Goal: Task Accomplishment & Management: Manage account settings

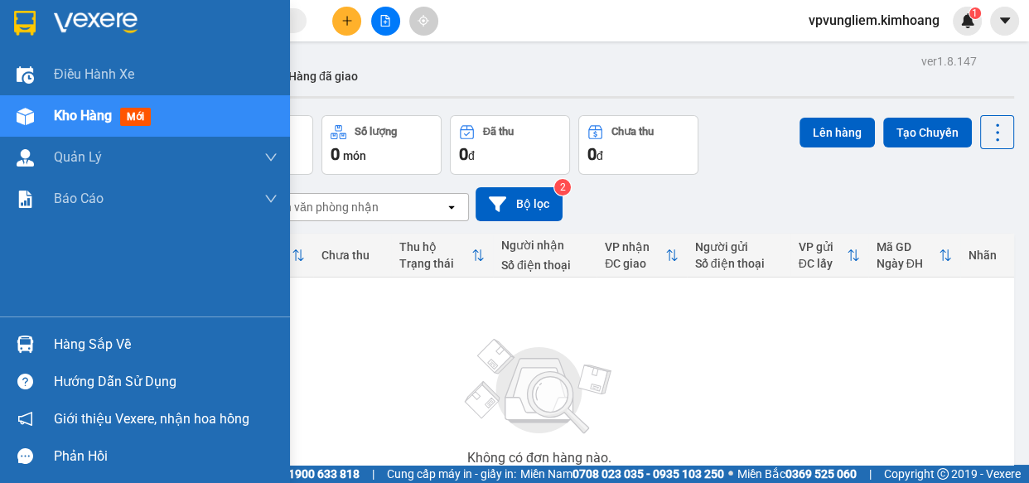
click at [96, 346] on div "Hàng sắp về" at bounding box center [166, 344] width 224 height 25
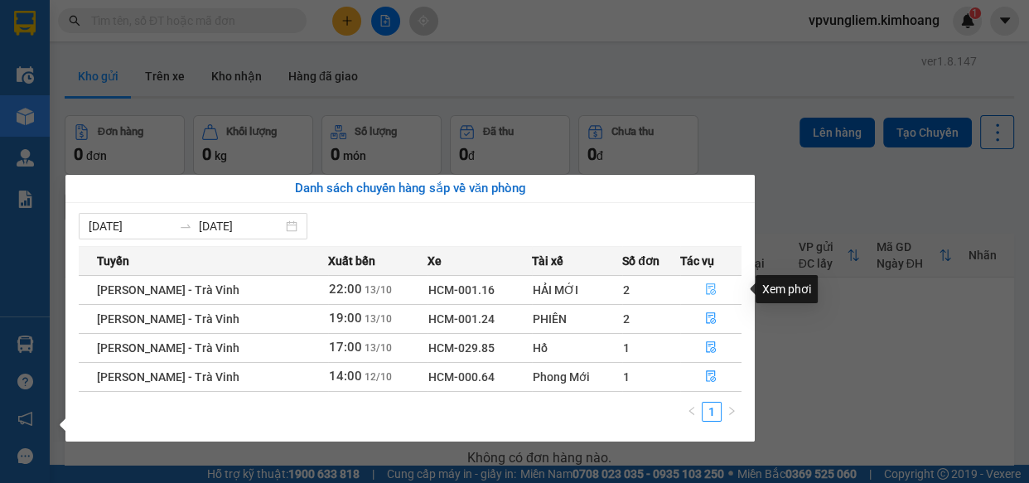
click at [707, 293] on icon "file-done" at bounding box center [711, 289] width 12 height 12
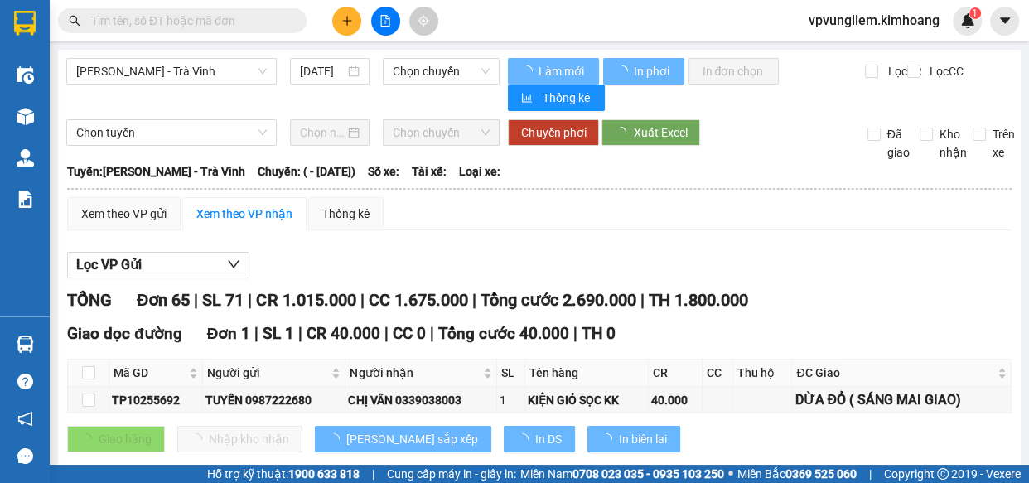
type input "13/10/2025"
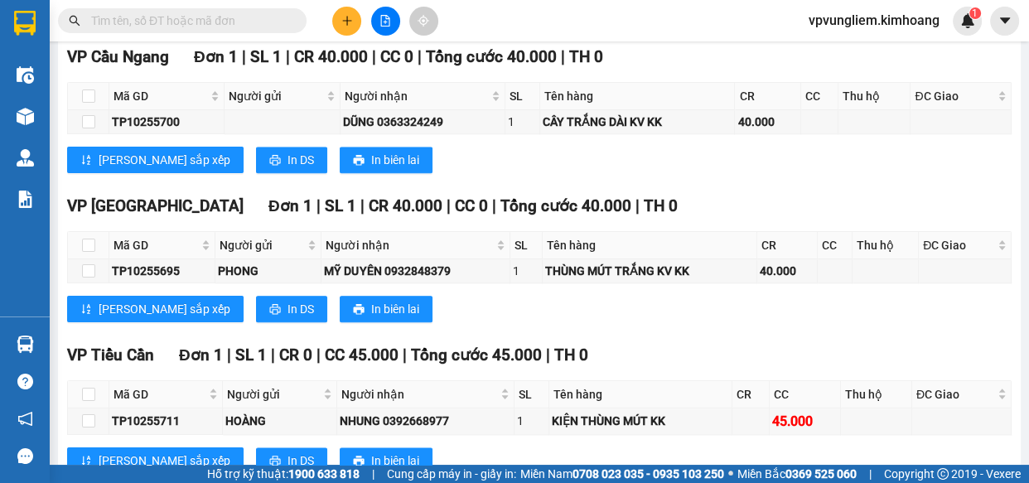
scroll to position [2184, 0]
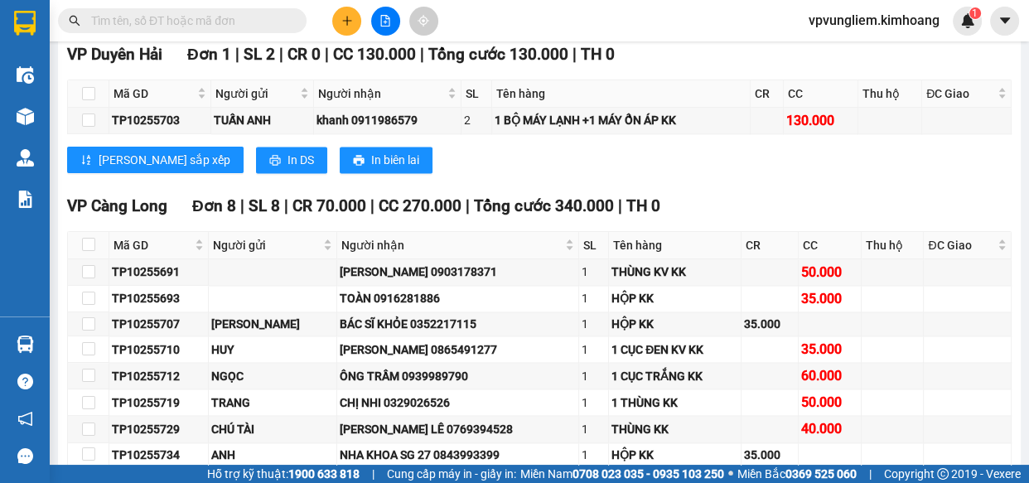
click at [243, 27] on input "text" at bounding box center [189, 21] width 196 height 18
click at [254, 26] on input "text" at bounding box center [189, 21] width 196 height 18
drag, startPoint x: 215, startPoint y: 315, endPoint x: 224, endPoint y: 312, distance: 8.6
click at [215, 312] on td at bounding box center [273, 299] width 128 height 27
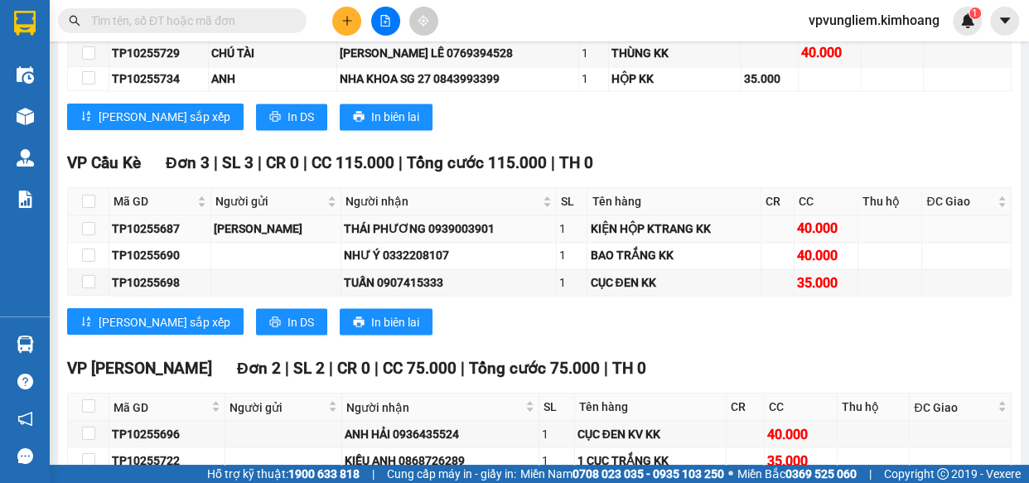
scroll to position [2829, 0]
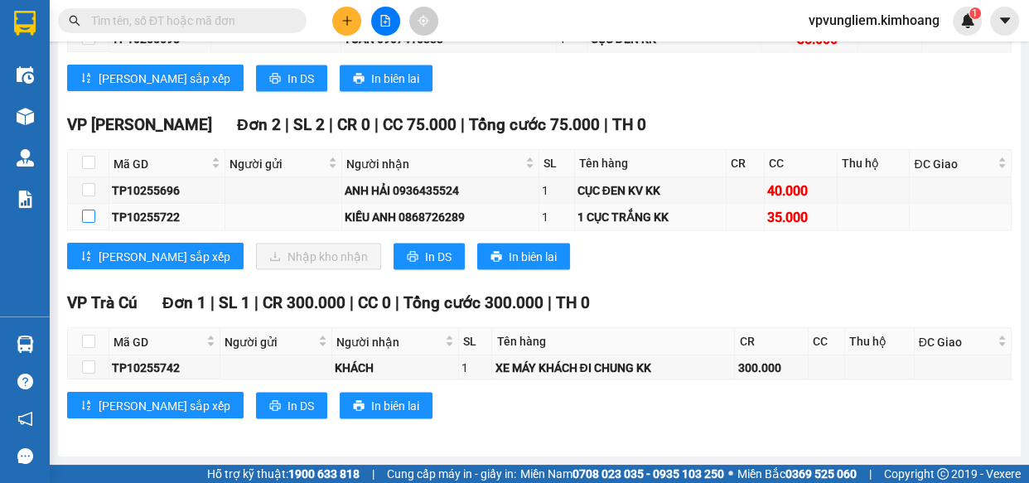
click at [89, 215] on input "checkbox" at bounding box center [88, 216] width 13 height 13
checkbox input "true"
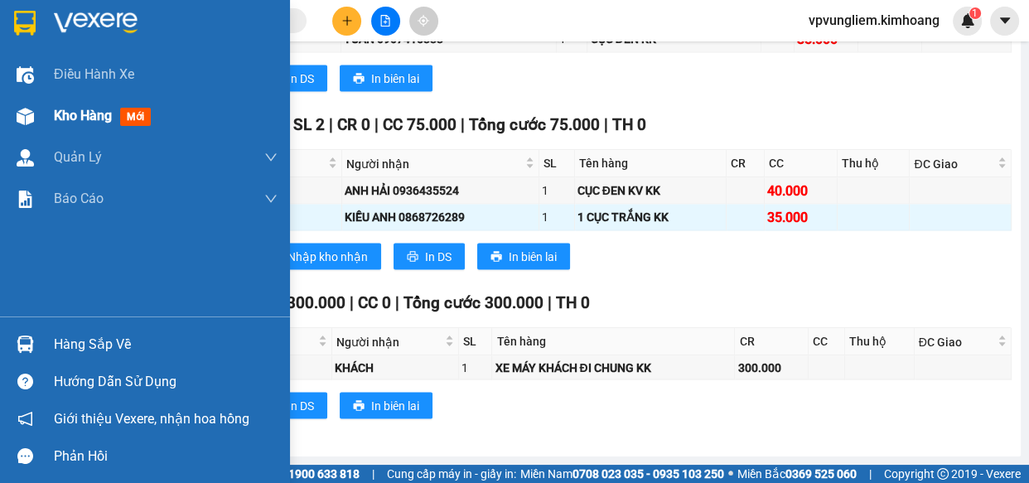
click at [90, 132] on div "Kho hàng mới" at bounding box center [166, 115] width 224 height 41
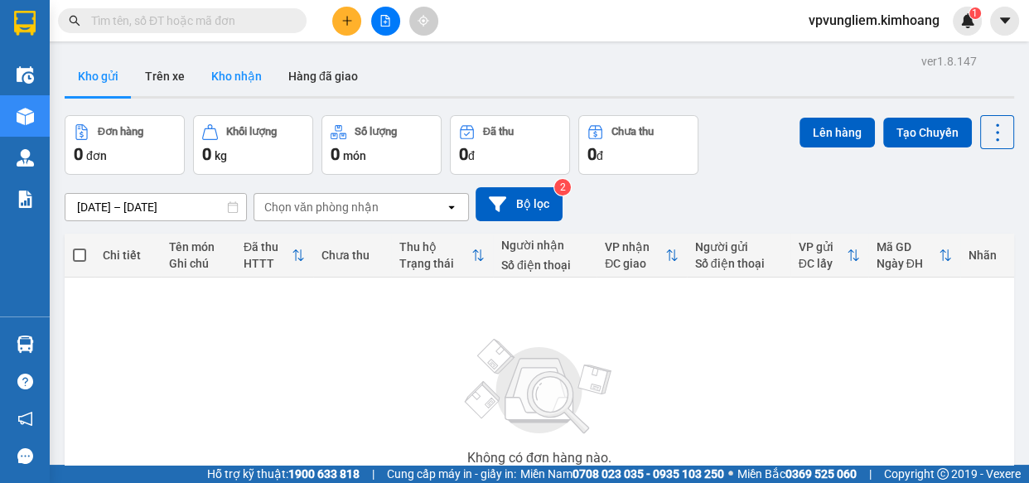
click at [255, 75] on button "Kho nhận" at bounding box center [236, 76] width 77 height 40
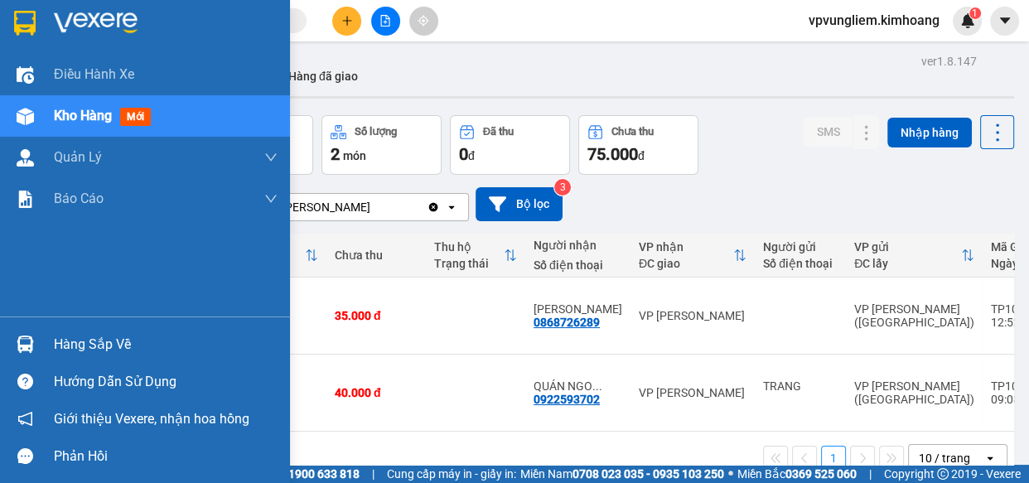
click at [147, 340] on div "Hàng sắp về" at bounding box center [166, 344] width 224 height 25
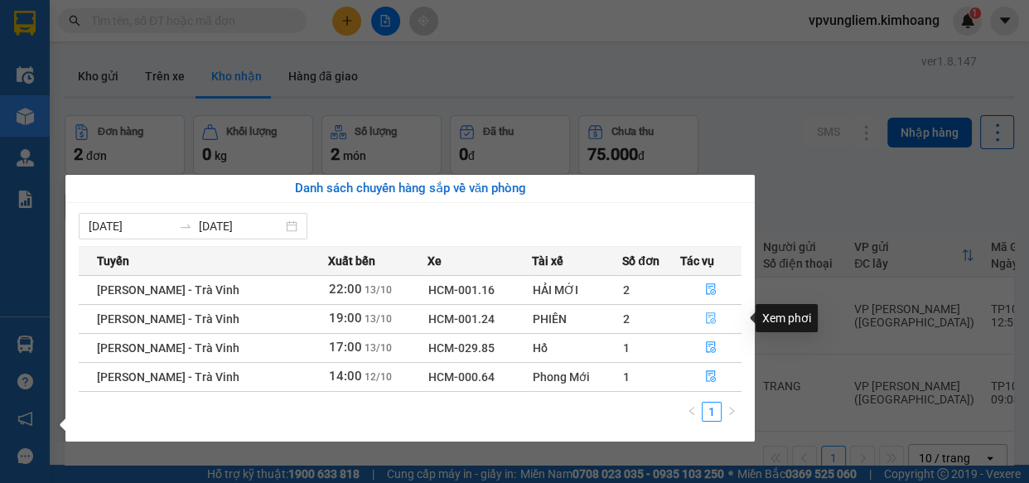
click at [714, 316] on icon "file-done" at bounding box center [711, 318] width 12 height 12
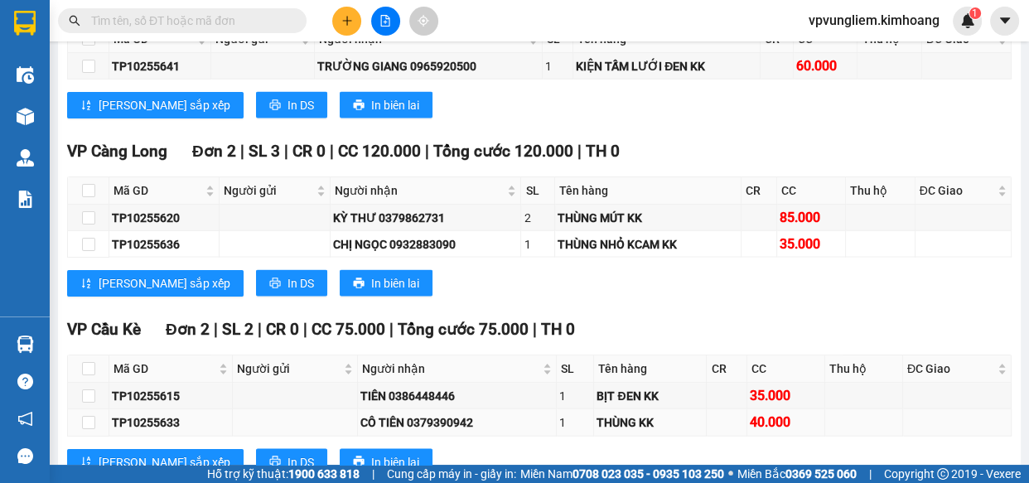
scroll to position [3004, 0]
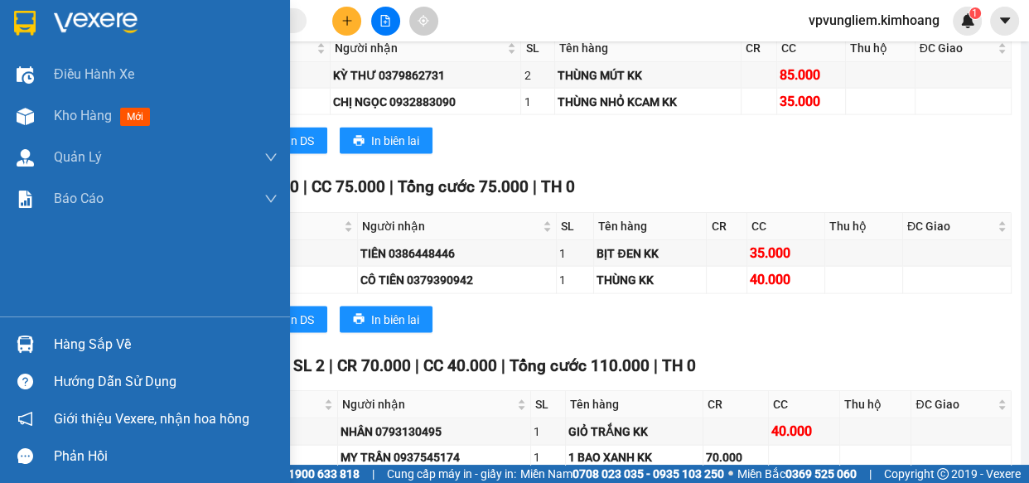
click at [94, 340] on div "Hàng sắp về" at bounding box center [166, 344] width 224 height 25
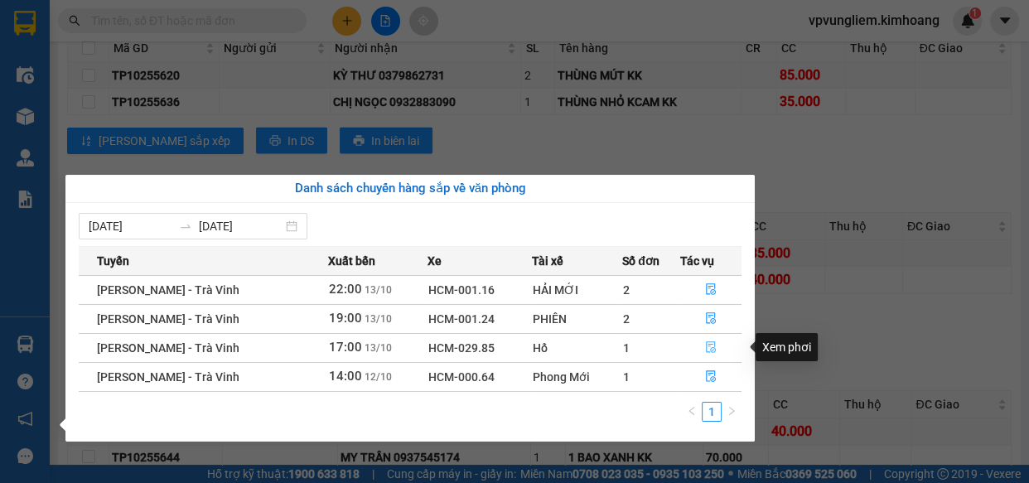
click at [705, 351] on icon "file-done" at bounding box center [711, 347] width 12 height 12
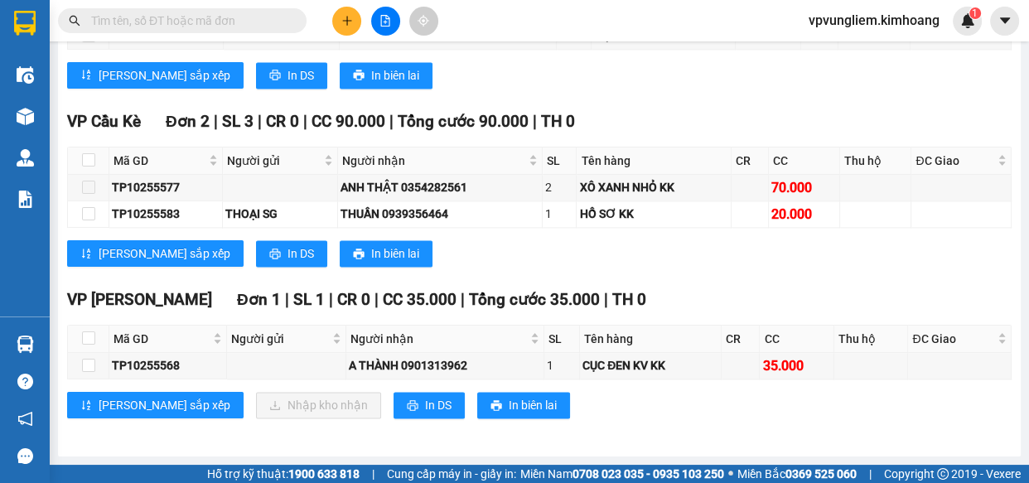
scroll to position [2112, 0]
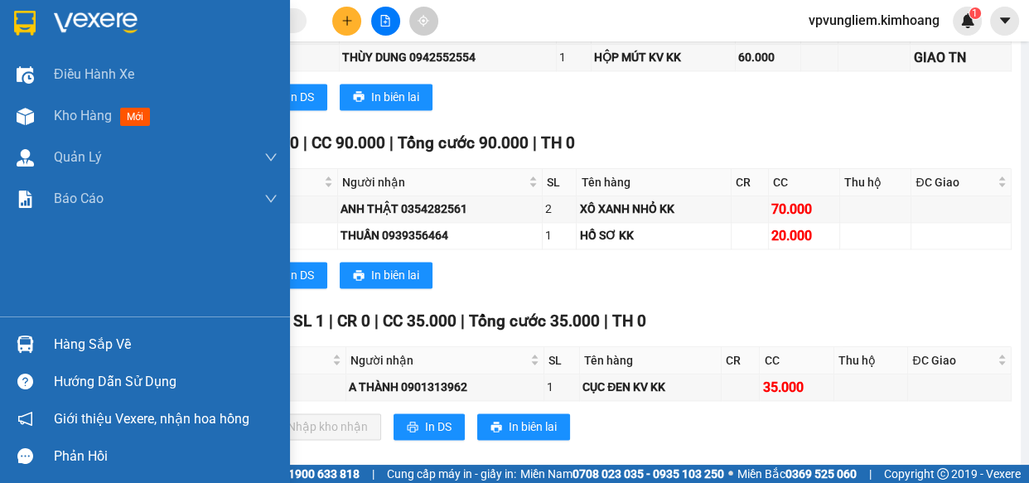
drag, startPoint x: 110, startPoint y: 340, endPoint x: 155, endPoint y: 349, distance: 45.7
click at [115, 340] on div "Hàng sắp về" at bounding box center [166, 344] width 224 height 25
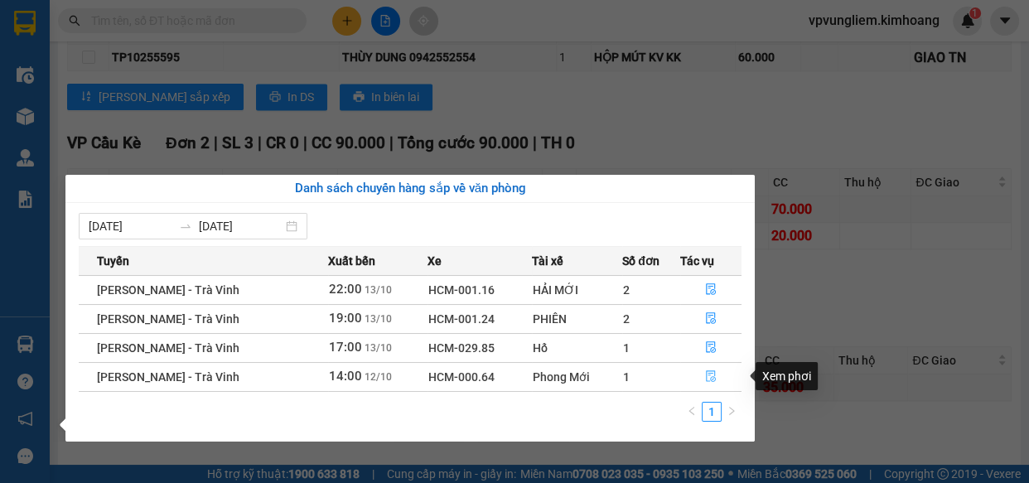
click at [711, 380] on icon "file-done" at bounding box center [711, 376] width 10 height 12
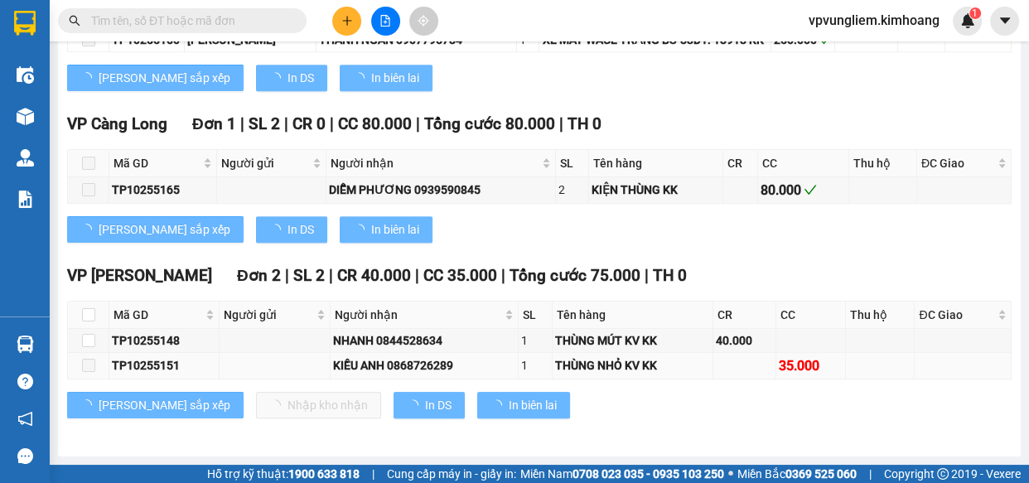
scroll to position [1263, 0]
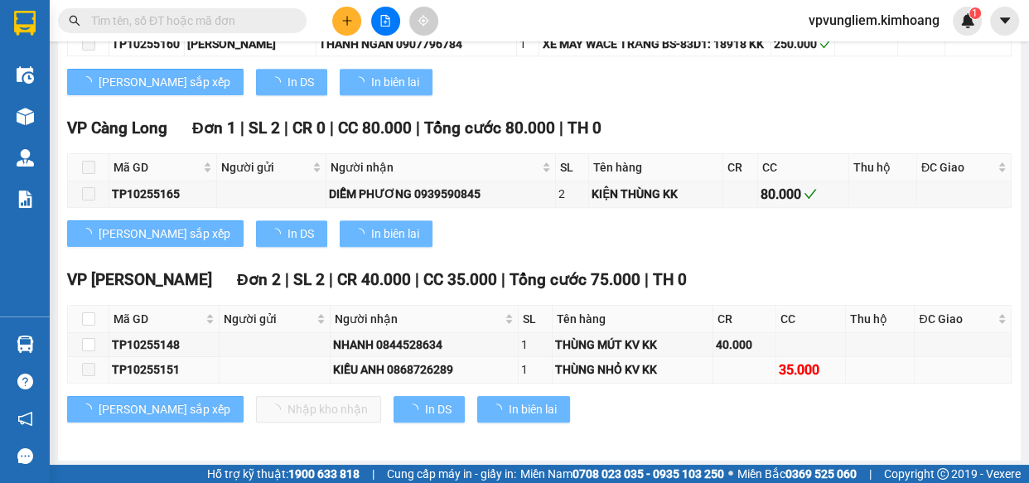
type input "12/10/2025"
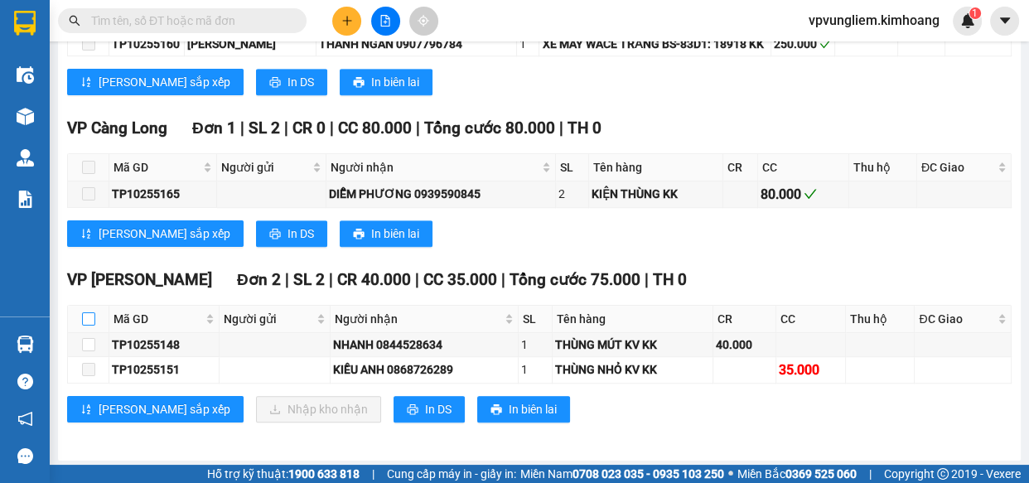
click at [85, 320] on input "checkbox" at bounding box center [88, 318] width 13 height 13
checkbox input "true"
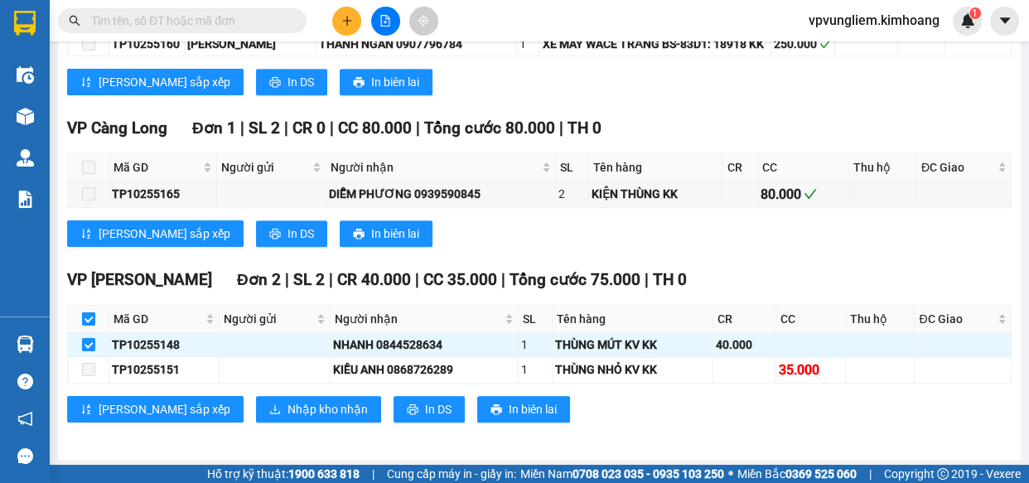
click at [84, 319] on input "checkbox" at bounding box center [88, 318] width 13 height 13
checkbox input "false"
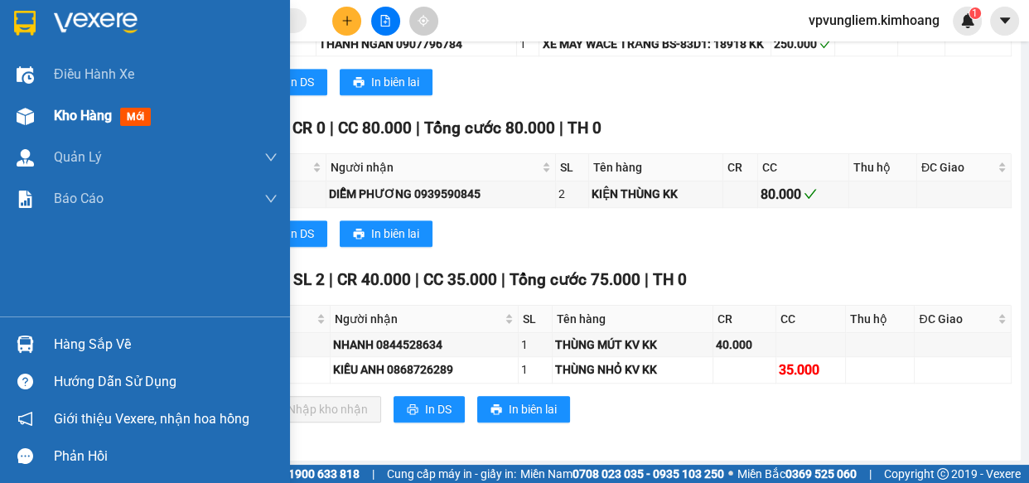
click at [91, 126] on div "Kho hàng mới" at bounding box center [166, 115] width 224 height 41
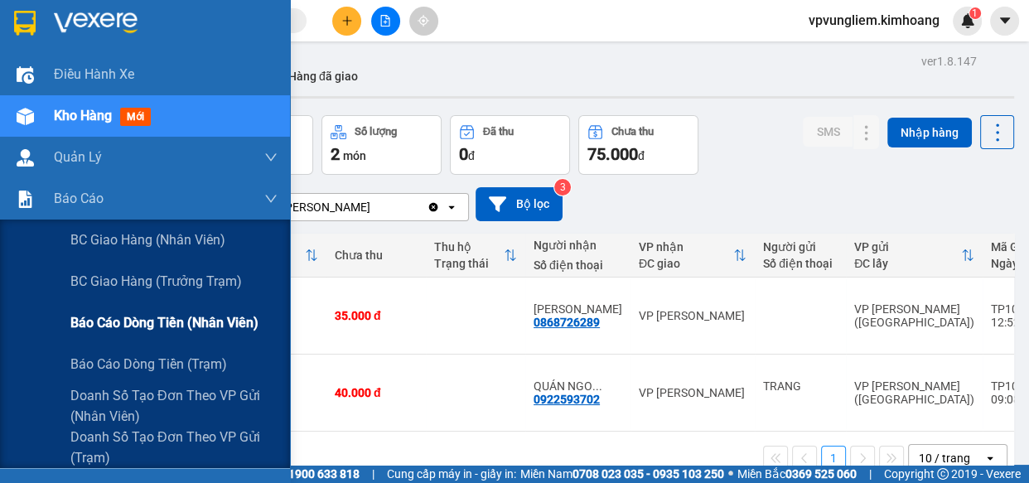
click at [133, 326] on span "Báo cáo dòng tiền (nhân viên)" at bounding box center [164, 322] width 188 height 21
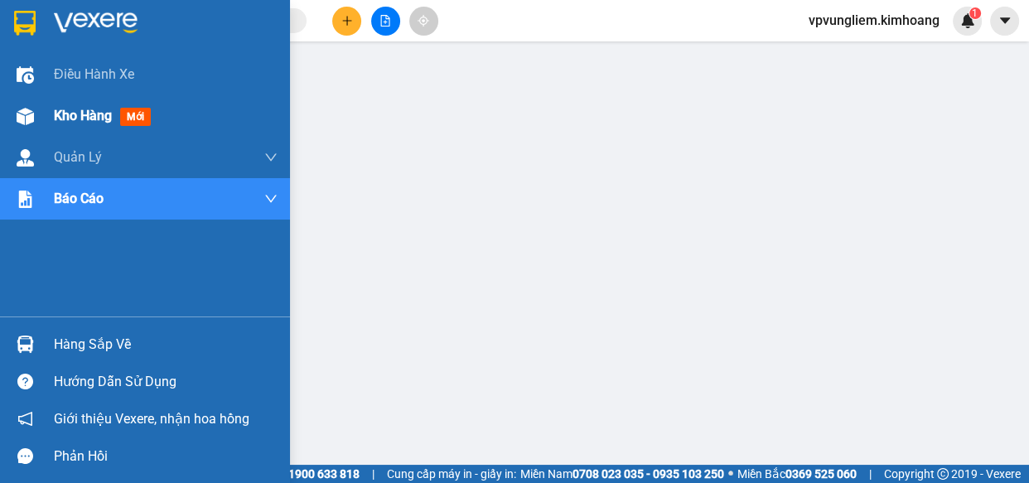
click at [84, 123] on span "Kho hàng" at bounding box center [83, 116] width 58 height 16
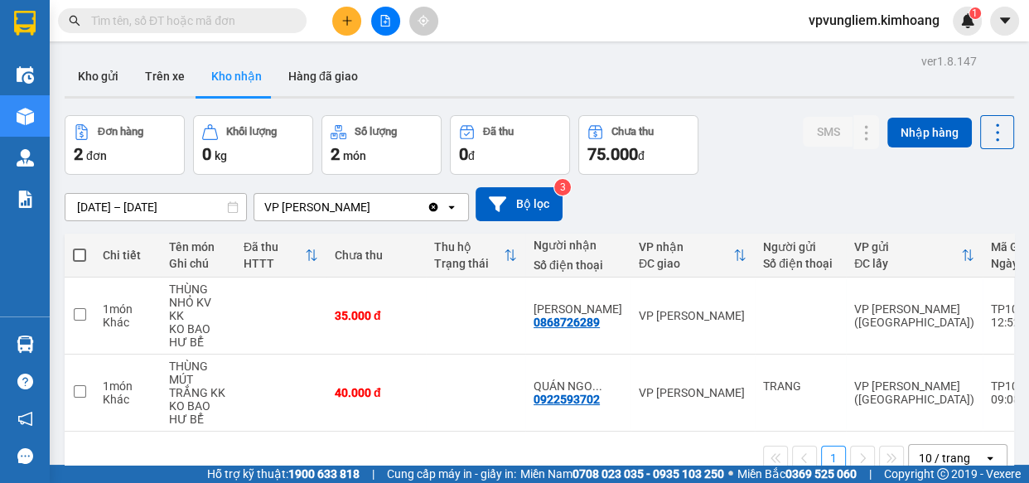
click at [126, 206] on div "ver 1.8.147 Kho gửi Trên xe Kho nhận Hàng đã giao Đơn hàng 2 đơn Khối lượng 0 k…" at bounding box center [539, 291] width 963 height 483
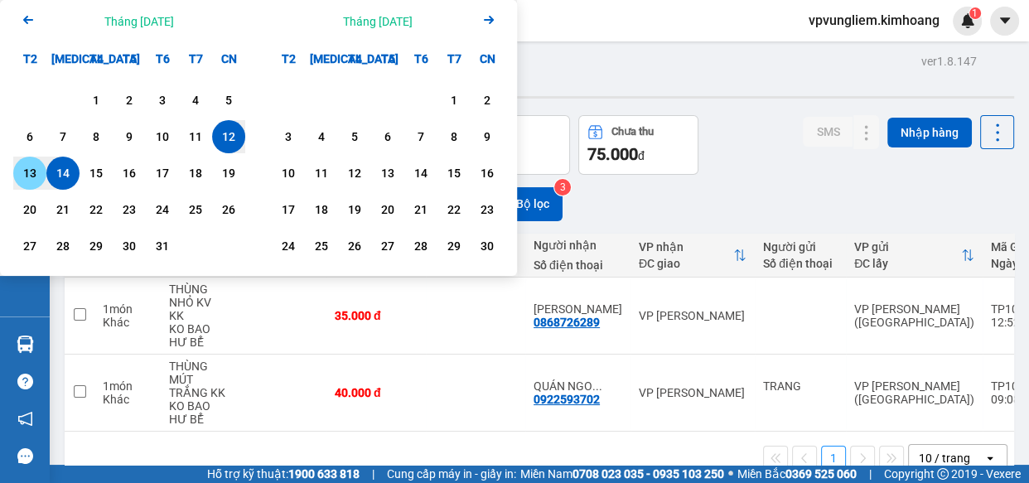
click at [41, 173] on div "13" at bounding box center [29, 173] width 23 height 20
click at [701, 456] on div "1 10 / trang open" at bounding box center [539, 458] width 936 height 28
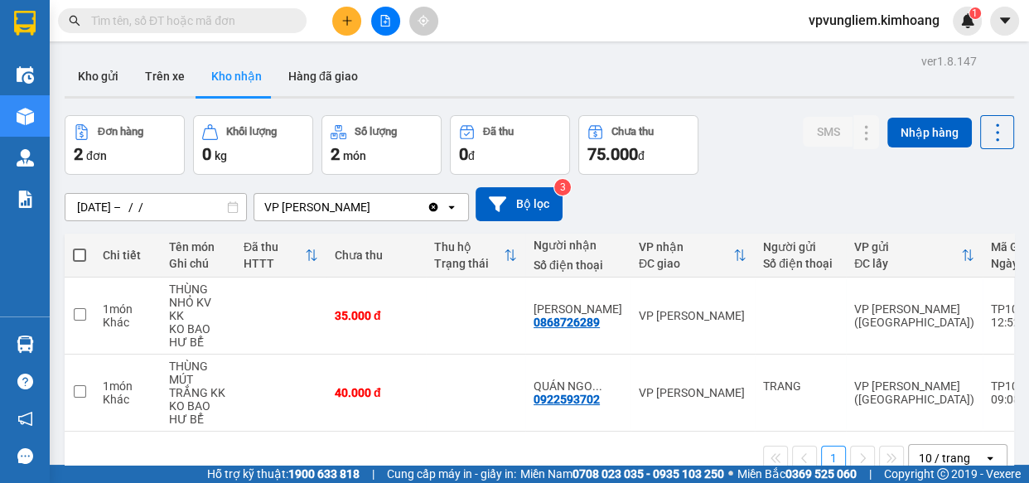
click at [204, 207] on div "ver 1.8.147 Kho gửi Trên xe Kho nhận Hàng đã giao Đơn hàng 2 đơn Khối lượng 0 k…" at bounding box center [539, 291] width 963 height 483
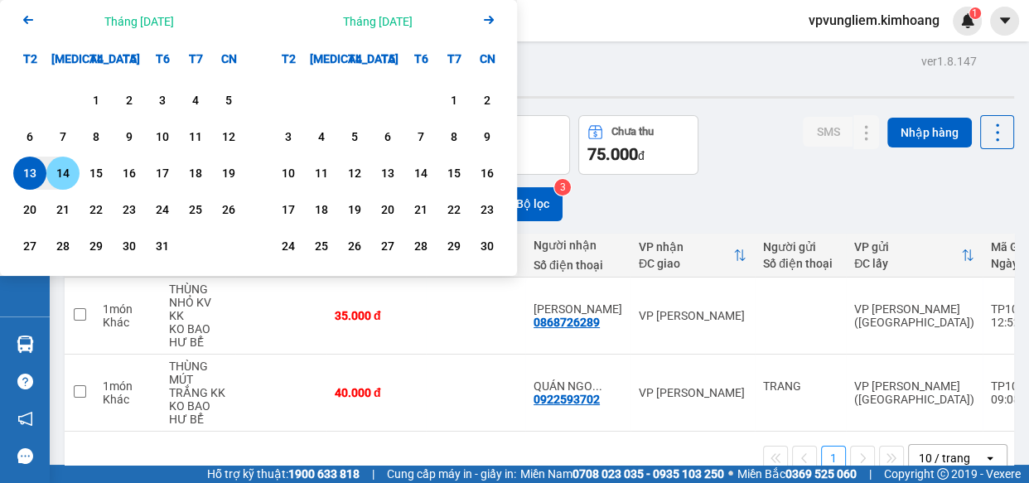
click at [71, 171] on div "14" at bounding box center [62, 173] width 23 height 20
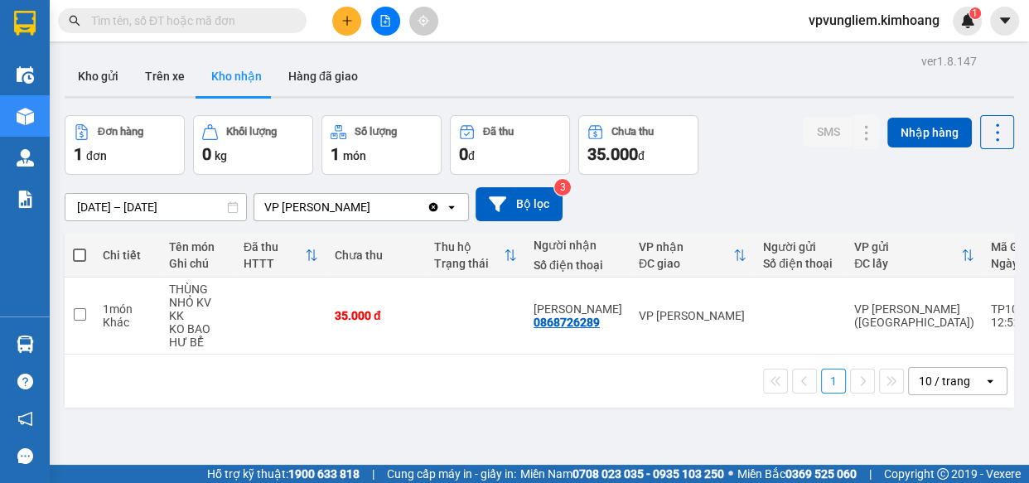
click at [157, 211] on div "ver 1.8.147 Kho gửi Trên xe Kho nhận Hàng đã giao Đơn hàng 1 đơn Khối lượng 0 k…" at bounding box center [539, 291] width 963 height 483
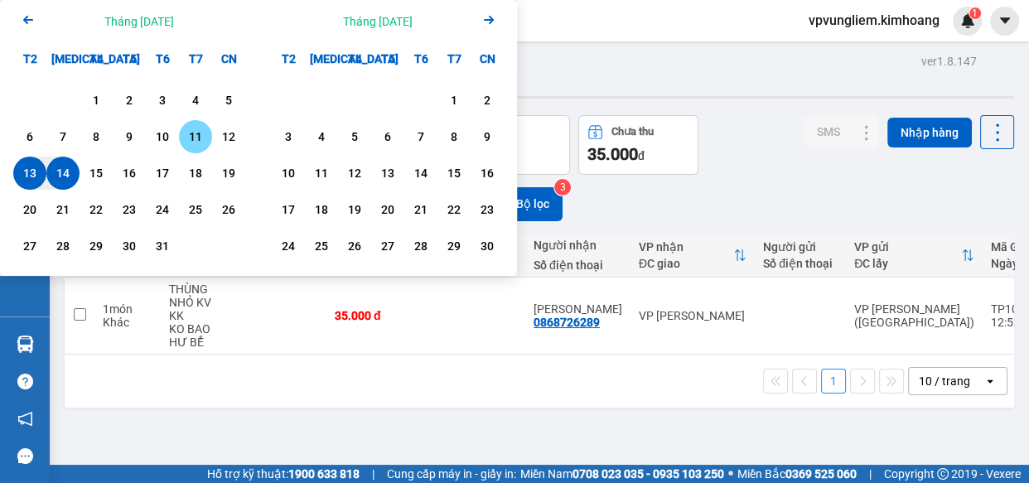
click at [198, 132] on div "11" at bounding box center [195, 137] width 23 height 20
click at [33, 173] on div "13" at bounding box center [29, 173] width 23 height 20
type input "11/10/2025 – 13/10/2025"
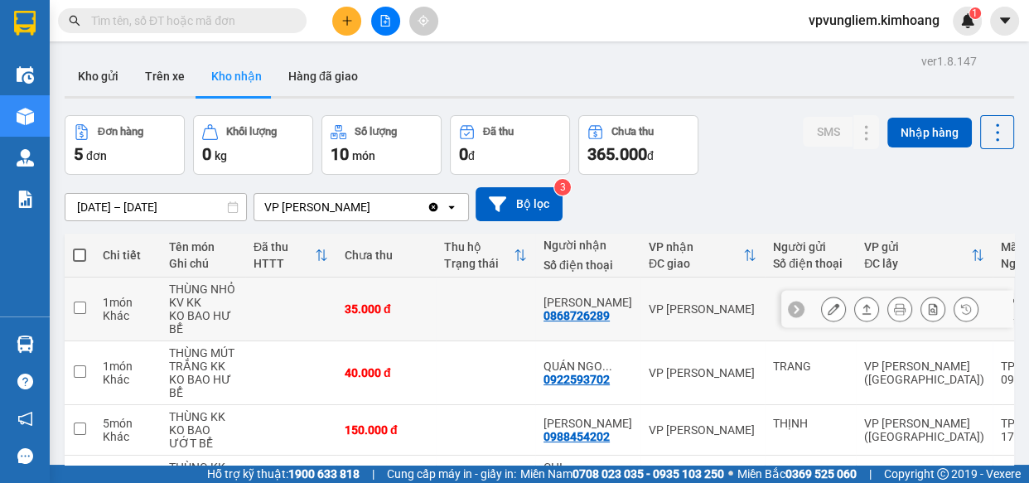
scroll to position [178, 0]
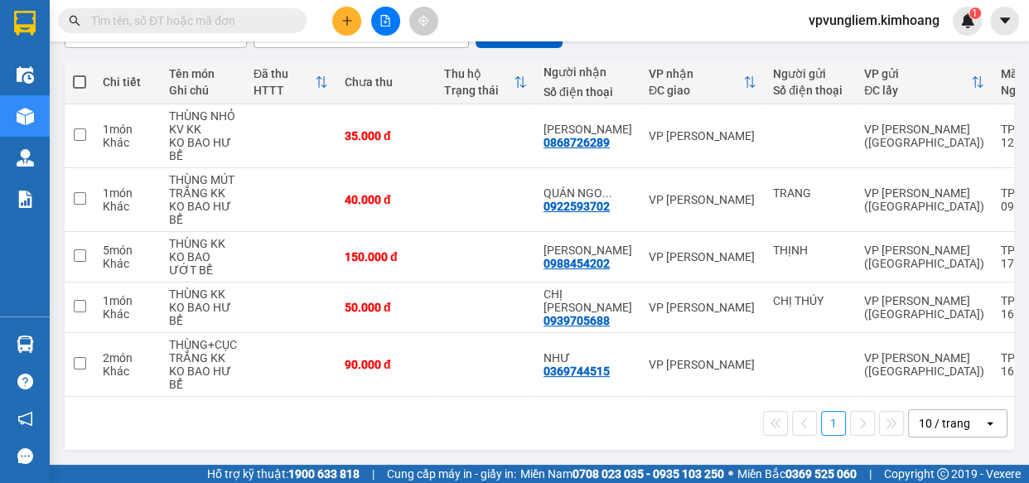
click at [276, 22] on input "text" at bounding box center [189, 21] width 196 height 18
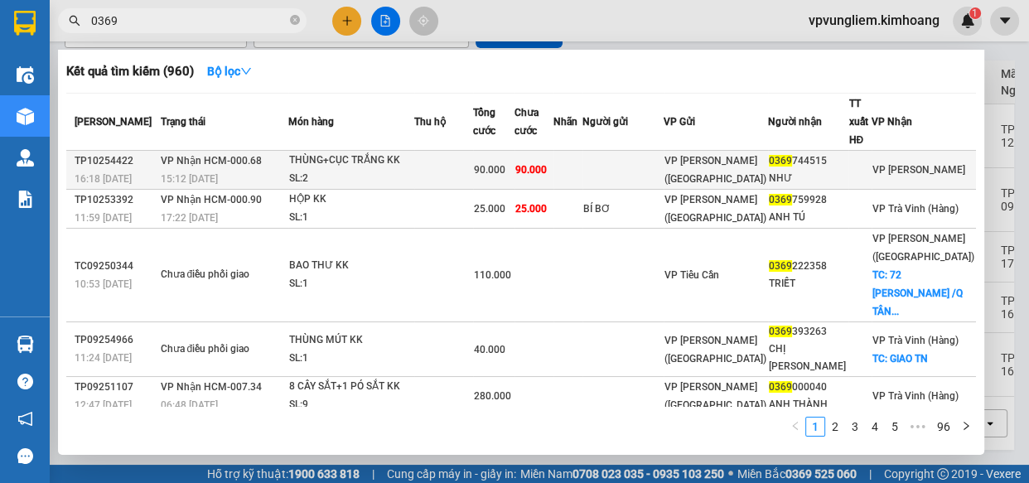
type input "0369"
click at [413, 170] on div "SL: 2" at bounding box center [351, 179] width 124 height 18
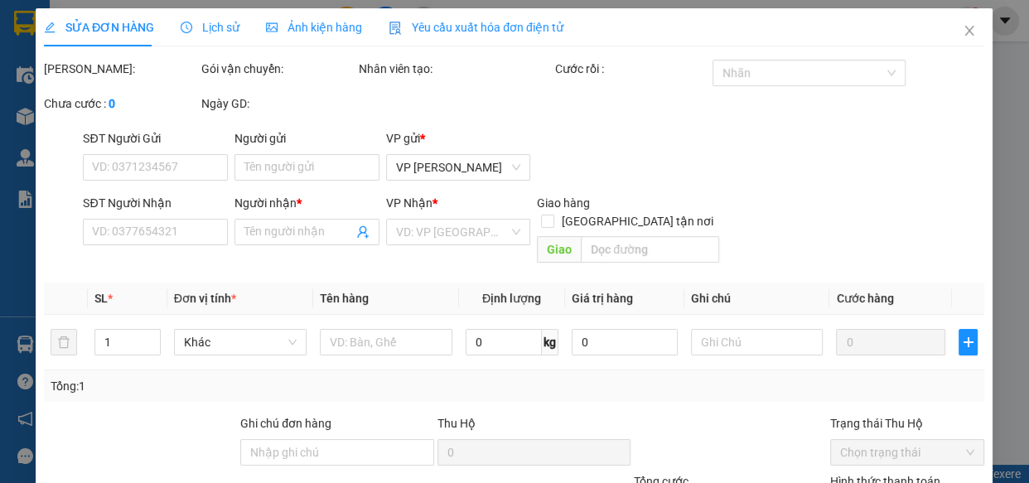
type input "0369744515"
type input "NHƯ"
type input "90.000"
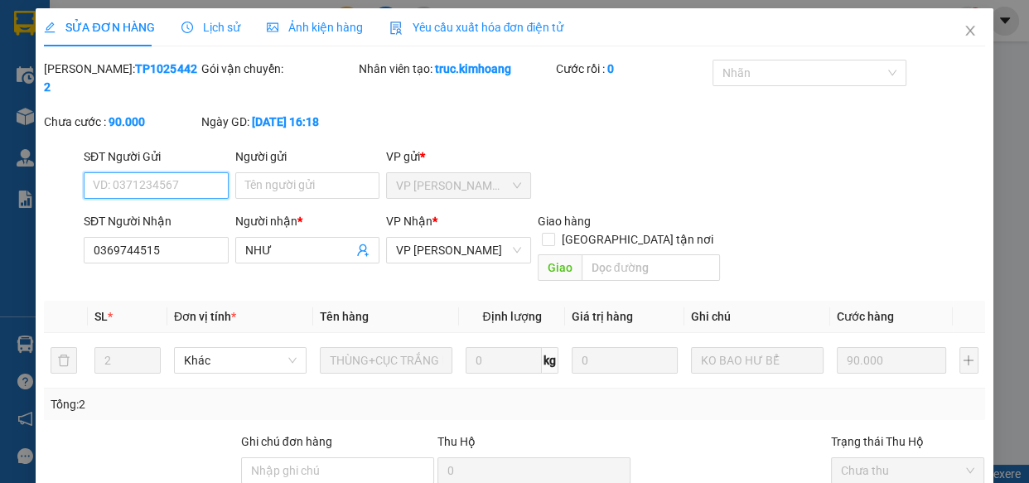
scroll to position [150, 0]
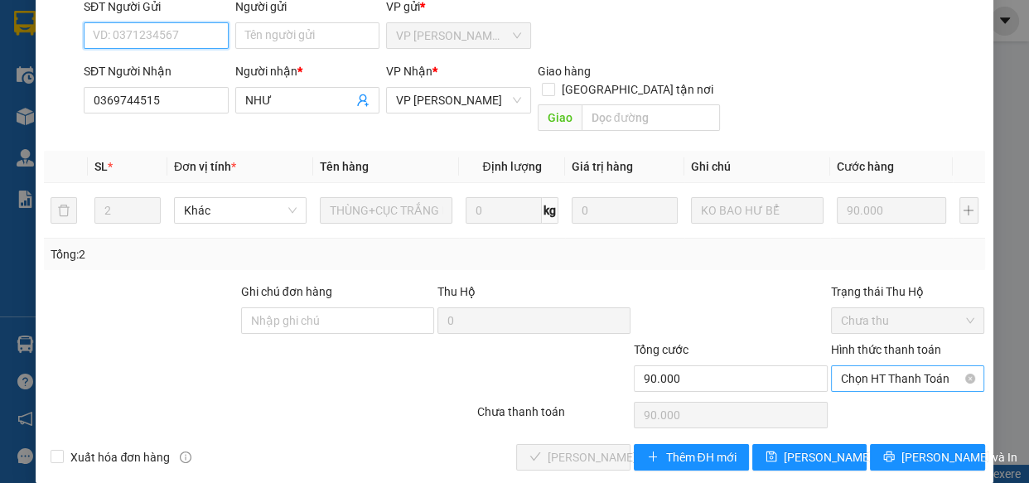
click at [888, 366] on span "Chọn HT Thanh Toán" at bounding box center [908, 378] width 134 height 25
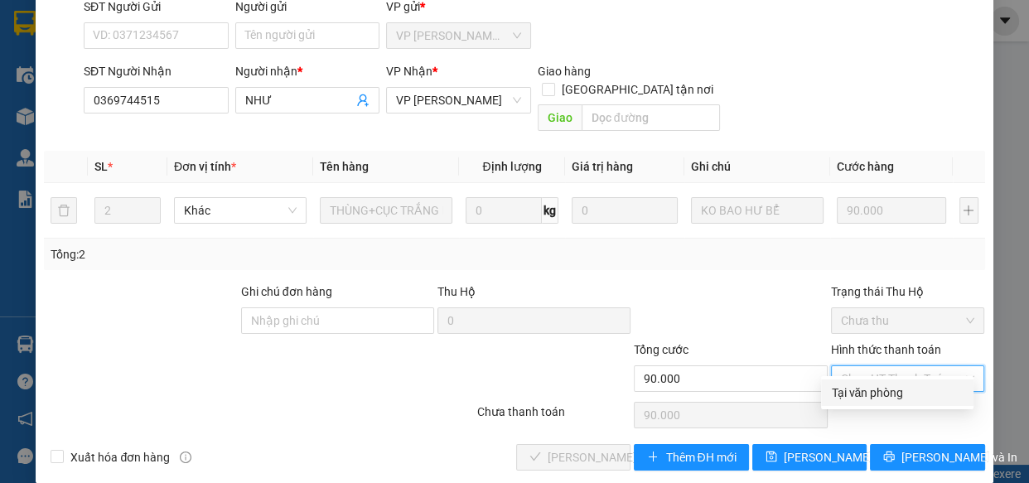
click at [897, 387] on div "Tại văn phòng" at bounding box center [897, 393] width 133 height 18
type input "0"
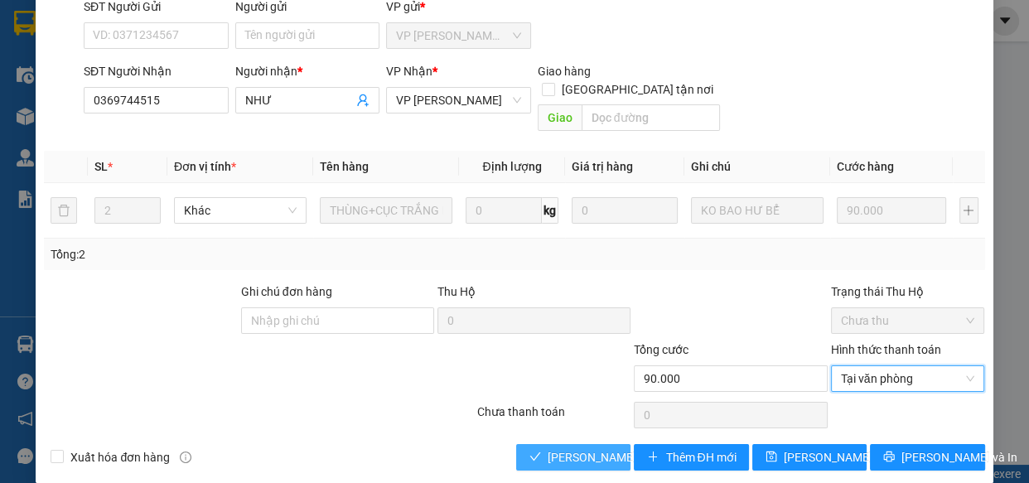
click at [548, 448] on span "Lưu và Giao hàng" at bounding box center [627, 457] width 159 height 18
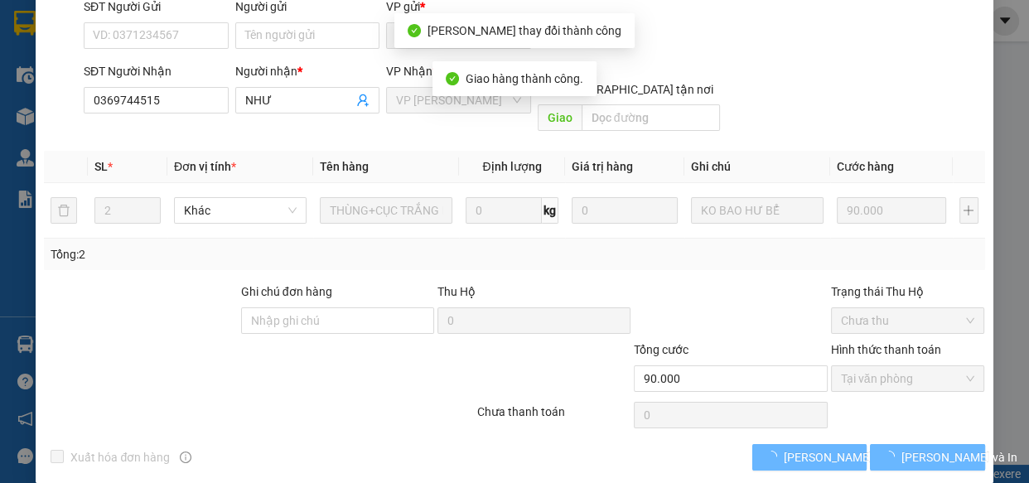
scroll to position [168, 0]
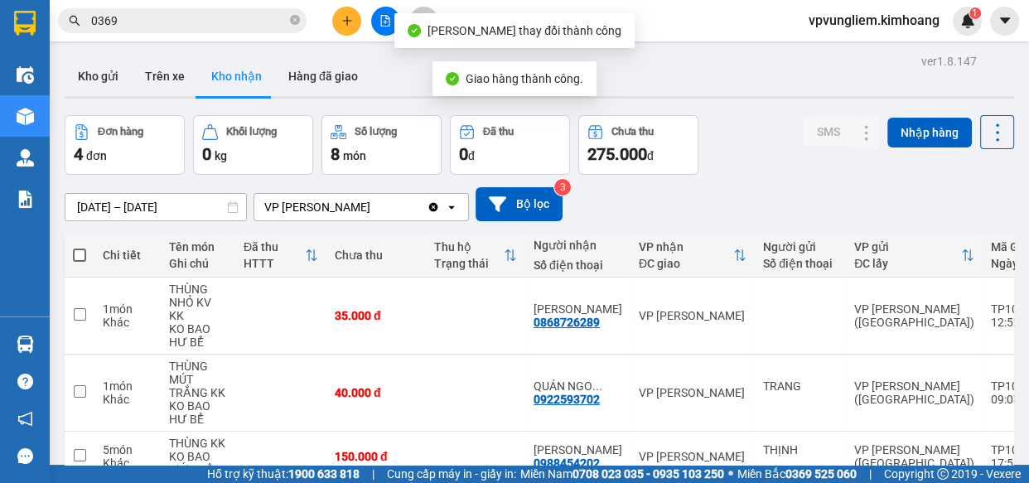
scroll to position [141, 0]
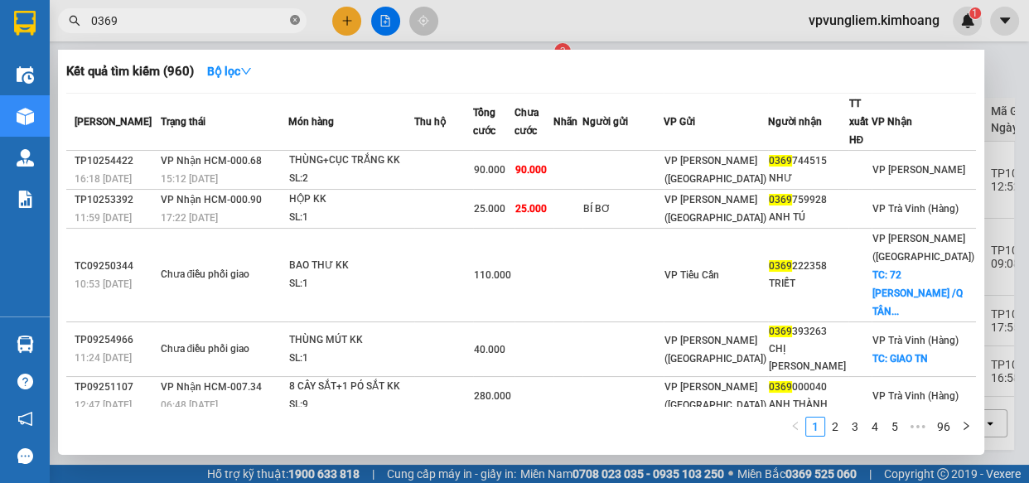
click at [292, 20] on icon "close-circle" at bounding box center [295, 20] width 10 height 10
type input "0939"
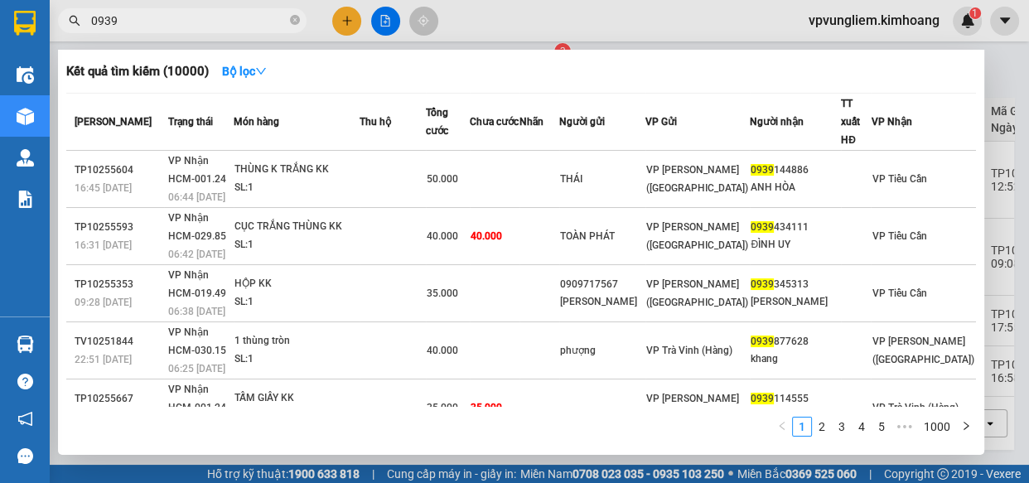
scroll to position [293, 0]
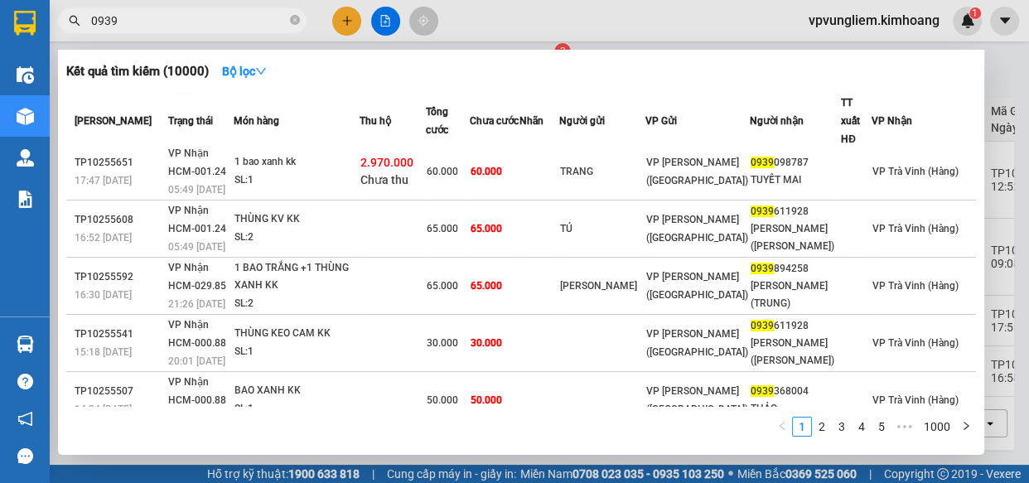
click at [295, 23] on icon "close-circle" at bounding box center [295, 20] width 10 height 10
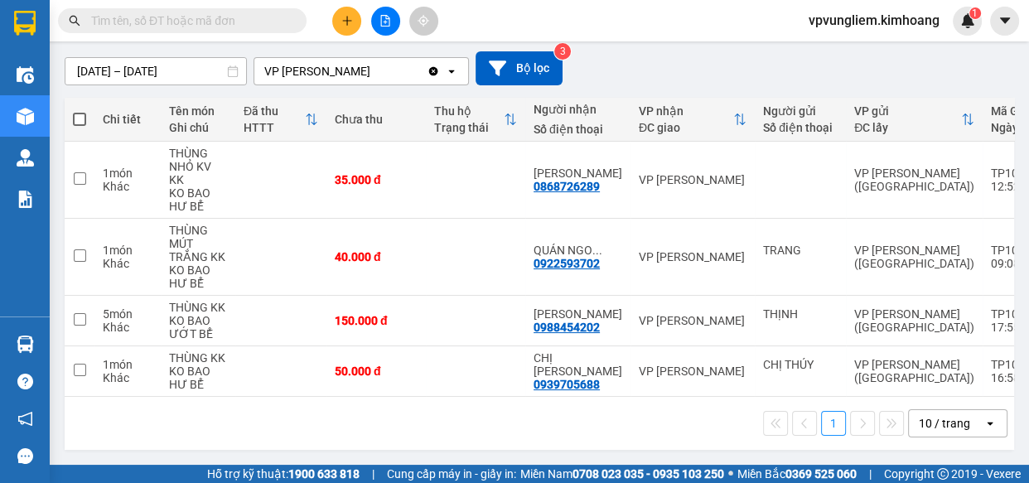
click at [239, 27] on input "text" at bounding box center [189, 21] width 196 height 18
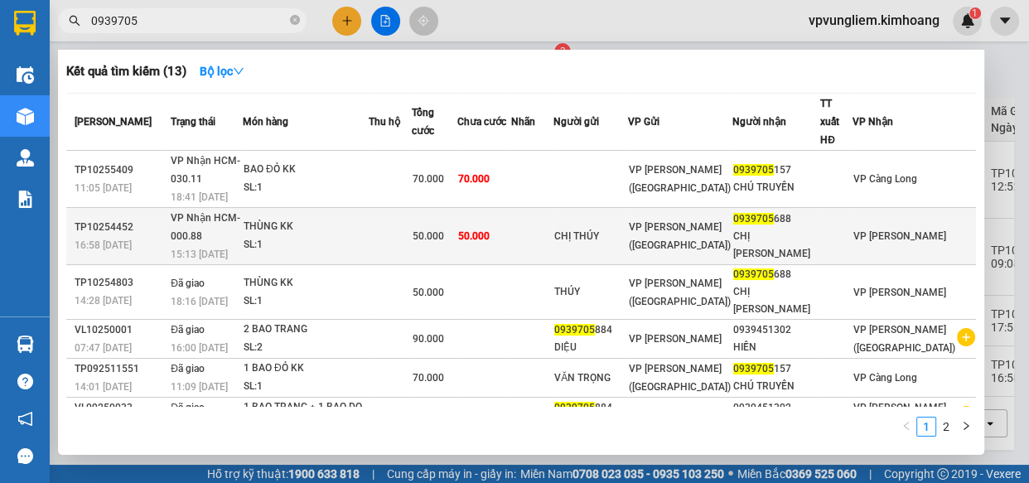
type input "0939705"
click at [553, 216] on td at bounding box center [532, 236] width 42 height 57
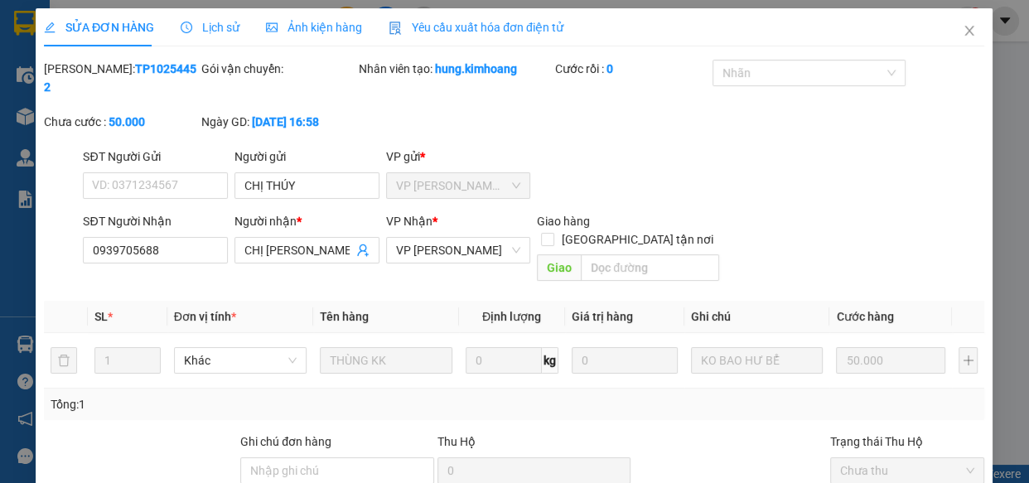
type input "CHỊ THÚY"
type input "0939705688"
type input "CHỊ NGÂN"
type input "50.000"
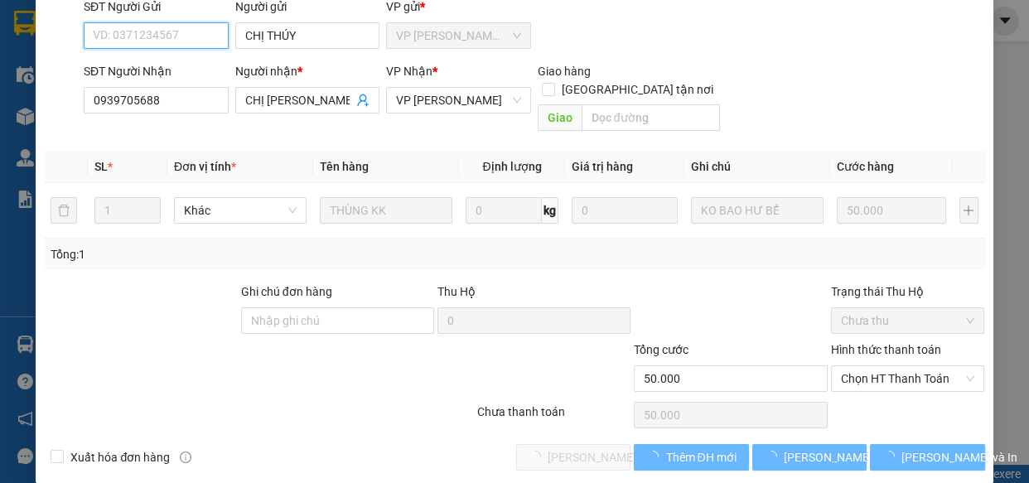
scroll to position [151, 0]
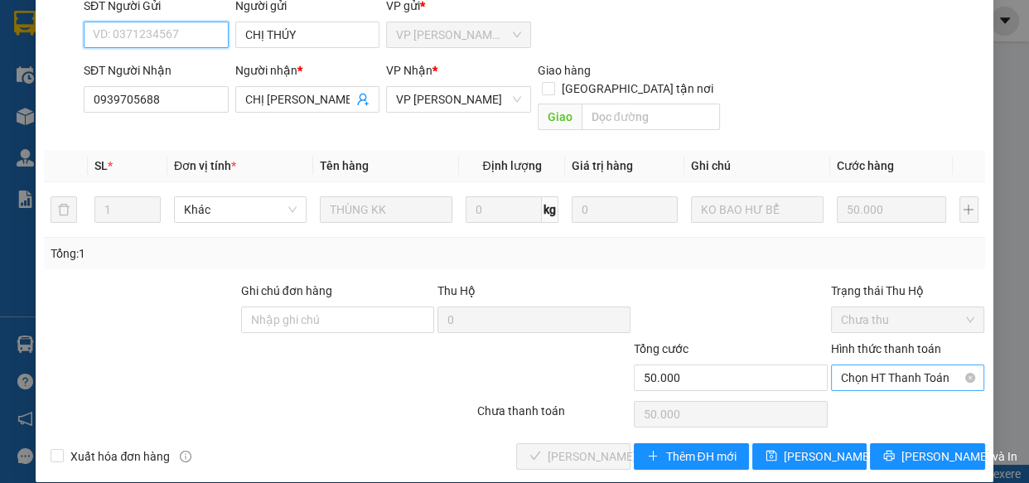
click at [884, 365] on span "Chọn HT Thanh Toán" at bounding box center [908, 377] width 134 height 25
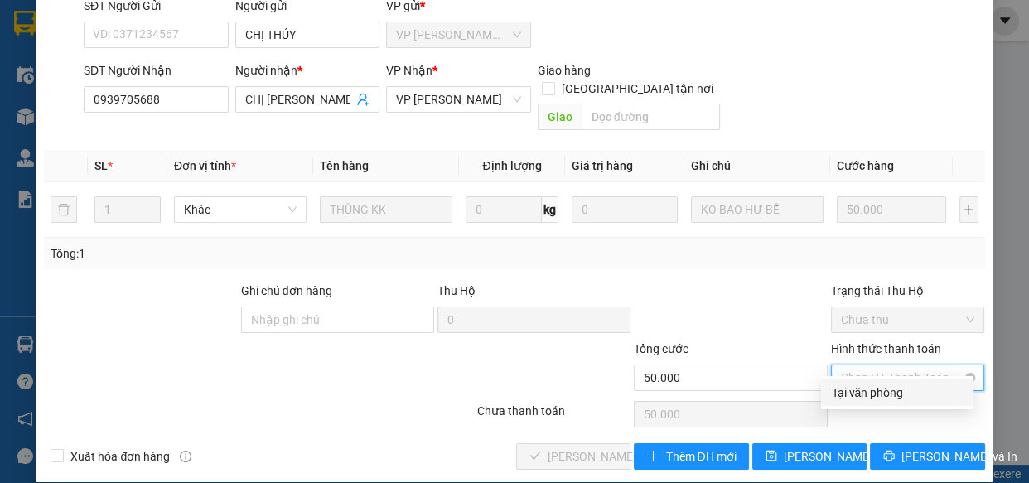
click at [896, 384] on div "Tại văn phòng" at bounding box center [897, 393] width 133 height 18
type input "0"
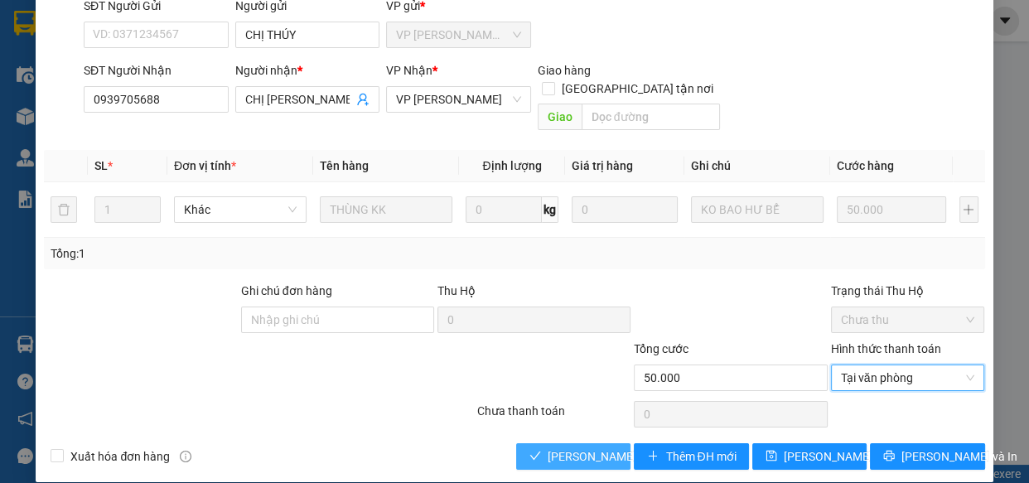
click at [597, 447] on span "Lưu và Giao hàng" at bounding box center [627, 456] width 159 height 18
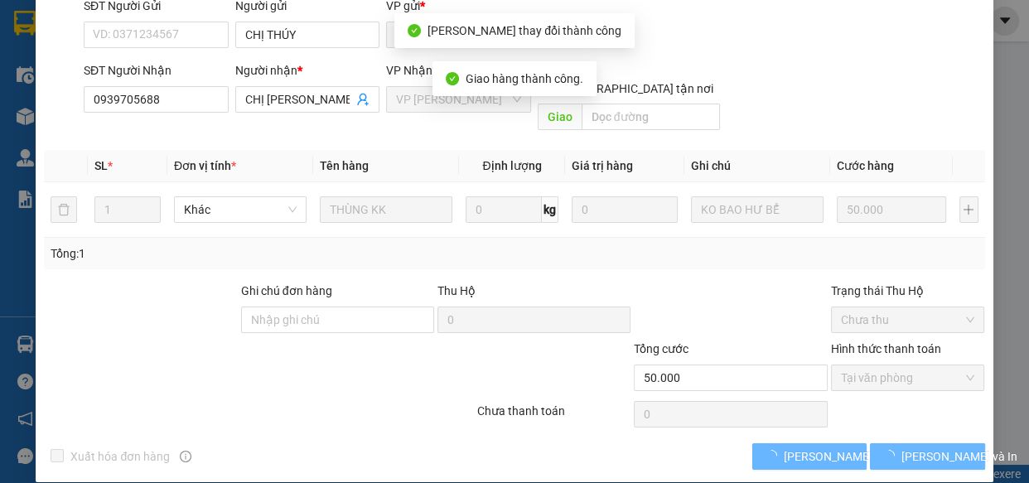
scroll to position [169, 0]
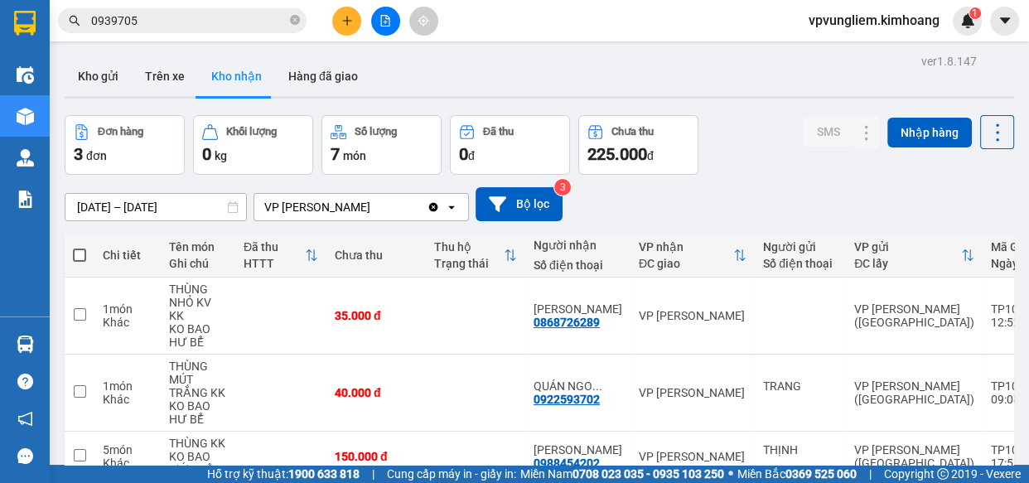
scroll to position [91, 0]
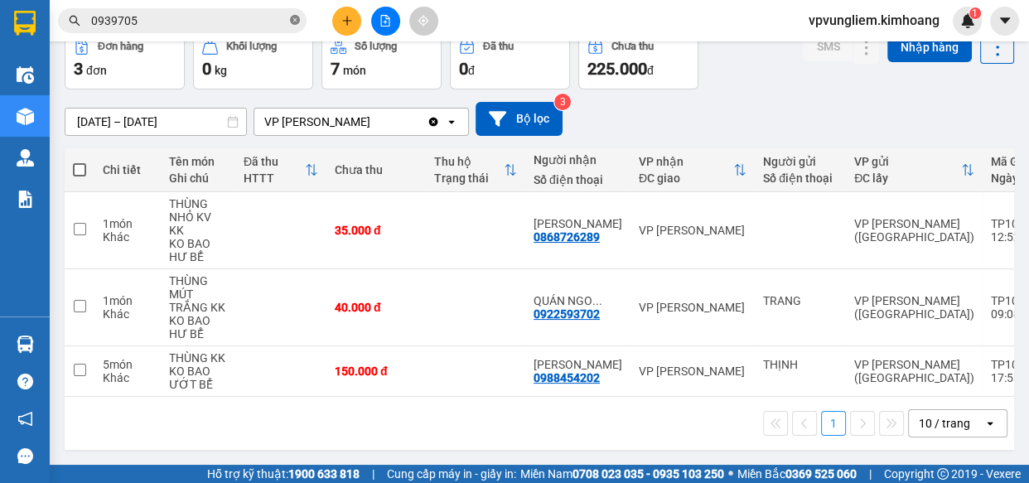
click at [291, 24] on icon "close-circle" at bounding box center [295, 20] width 10 height 10
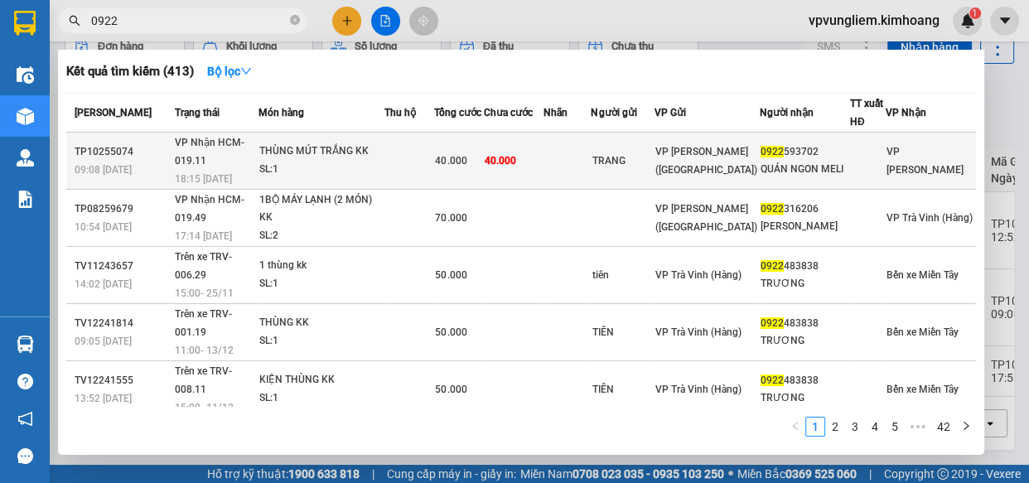
type input "0922"
click at [466, 156] on span "40.000" at bounding box center [450, 161] width 31 height 12
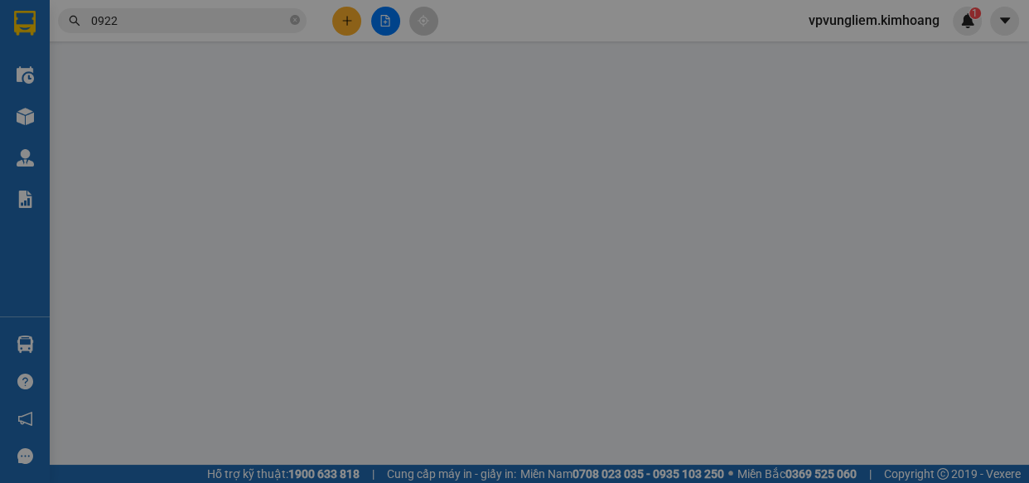
type input "TRANG"
type input "0922593702"
type input "QUÁN NGON MELI"
type input "40.000"
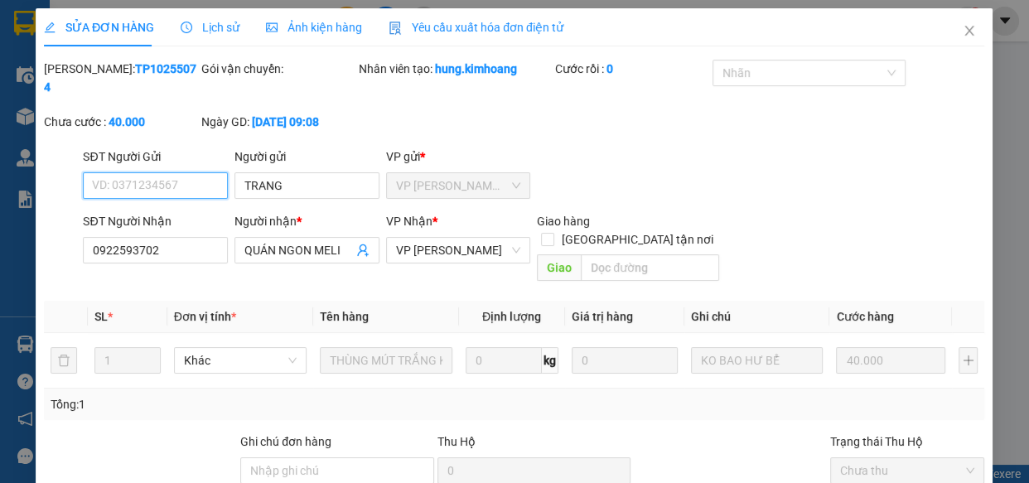
scroll to position [151, 0]
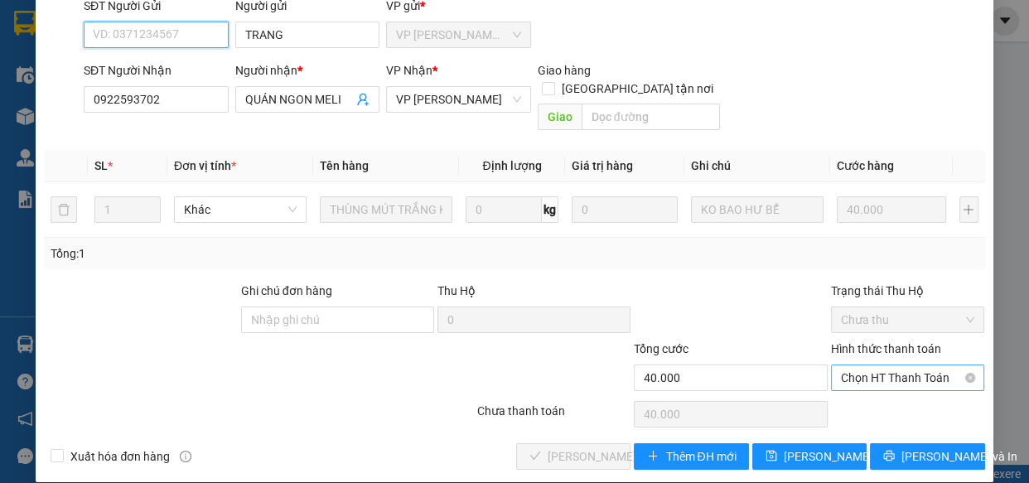
click at [913, 367] on span "Chọn HT Thanh Toán" at bounding box center [908, 377] width 134 height 25
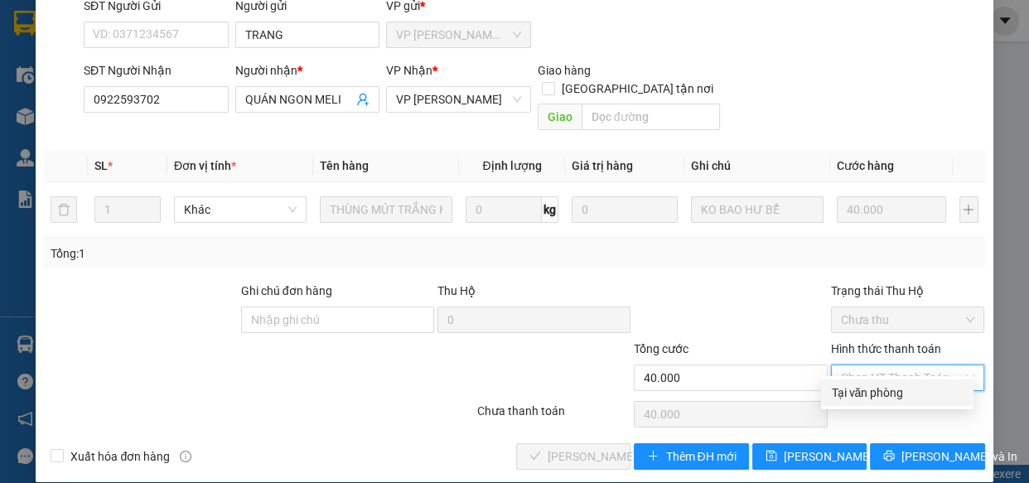
click at [919, 392] on div "Tại văn phòng" at bounding box center [897, 393] width 133 height 18
type input "0"
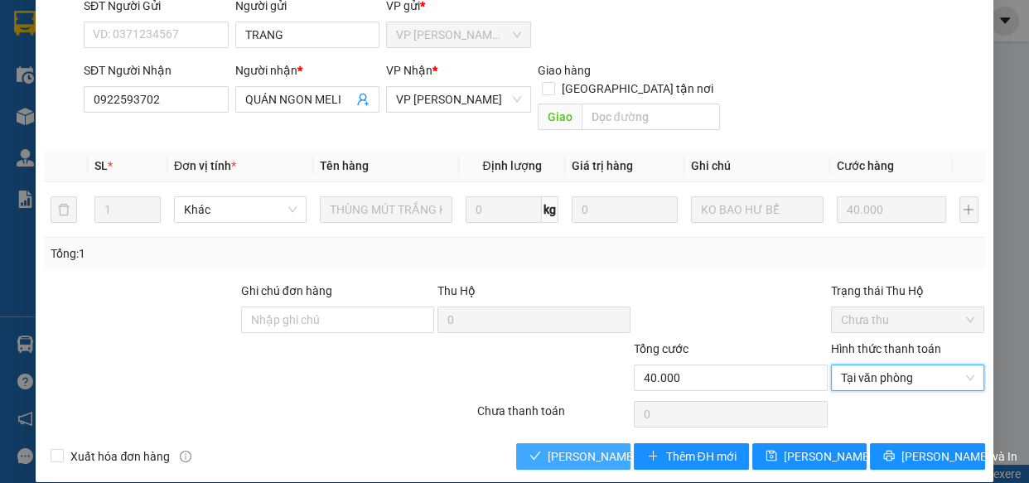
click at [576, 447] on span "Lưu và Giao hàng" at bounding box center [627, 456] width 159 height 18
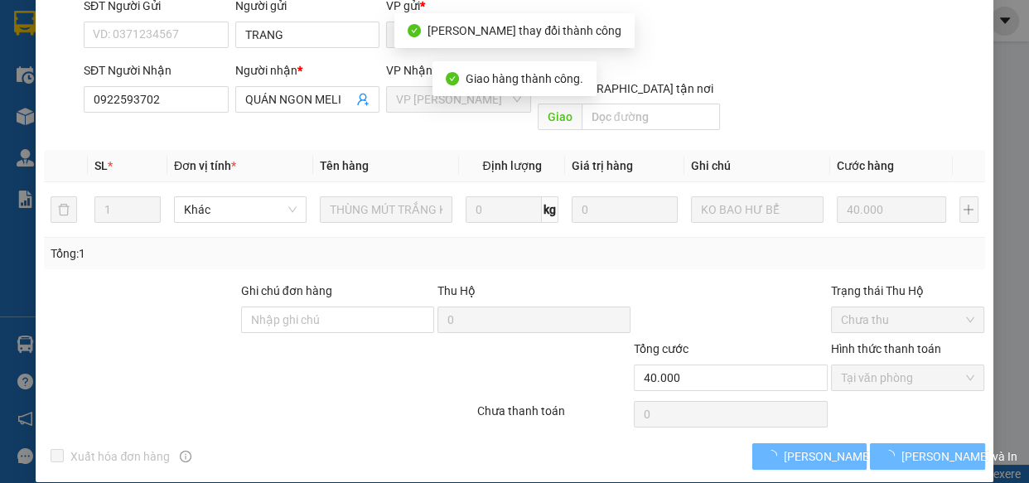
scroll to position [169, 0]
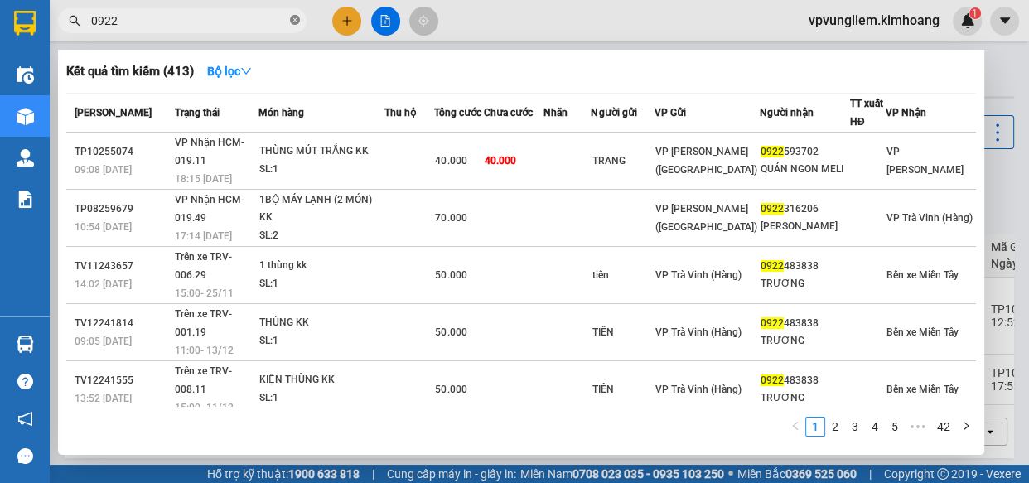
click at [296, 23] on icon "close-circle" at bounding box center [295, 20] width 10 height 10
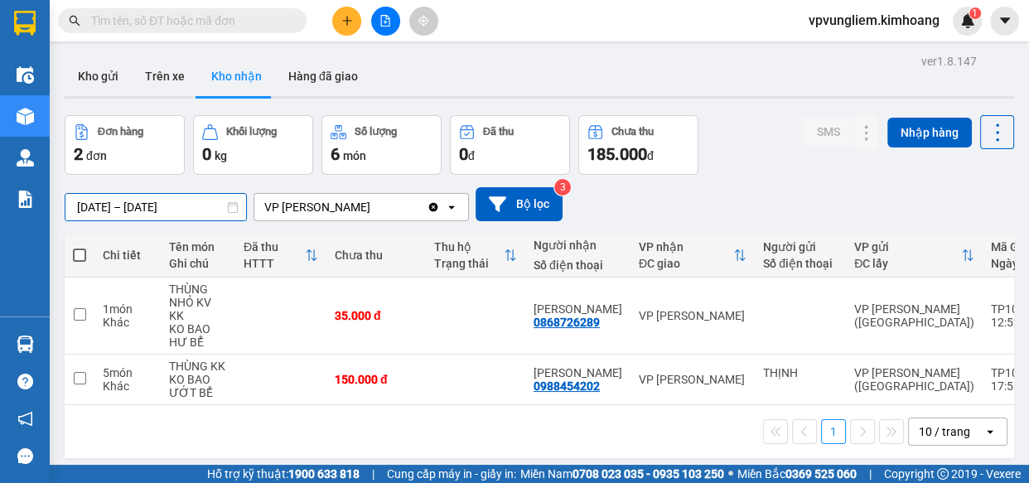
click at [146, 215] on div "ver 1.8.147 Kho gửi Trên xe Kho nhận Hàng đã giao Đơn hàng 2 đơn Khối lượng 0 k…" at bounding box center [539, 291] width 963 height 483
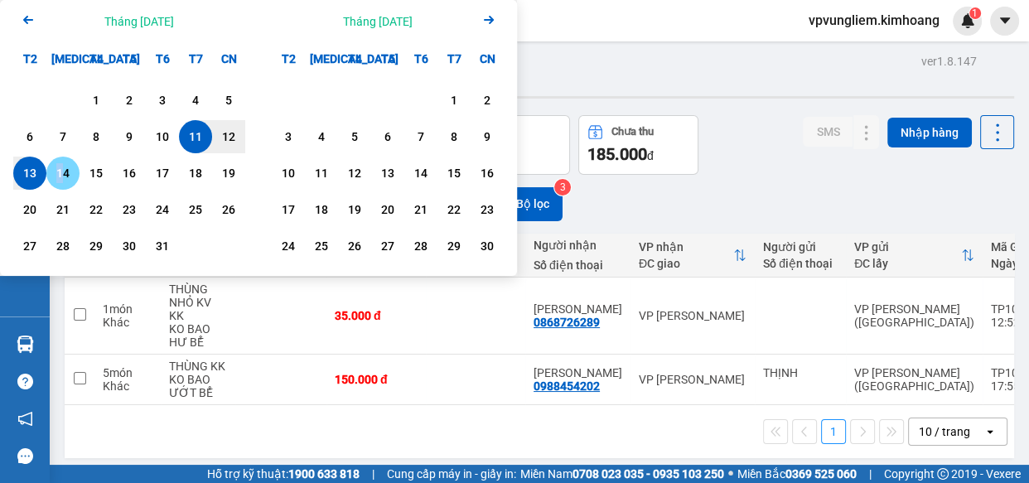
click at [60, 174] on div "14" at bounding box center [62, 173] width 23 height 20
click at [32, 169] on div "13" at bounding box center [29, 173] width 23 height 20
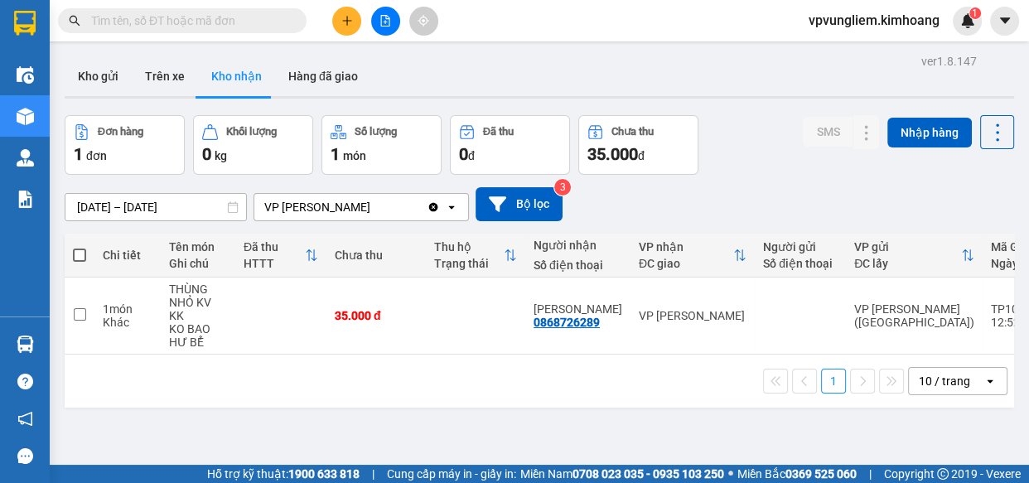
click at [193, 206] on div "ver 1.8.147 Kho gửi Trên xe Kho nhận Hàng đã giao Đơn hàng 1 đơn Khối lượng 0 k…" at bounding box center [539, 291] width 963 height 483
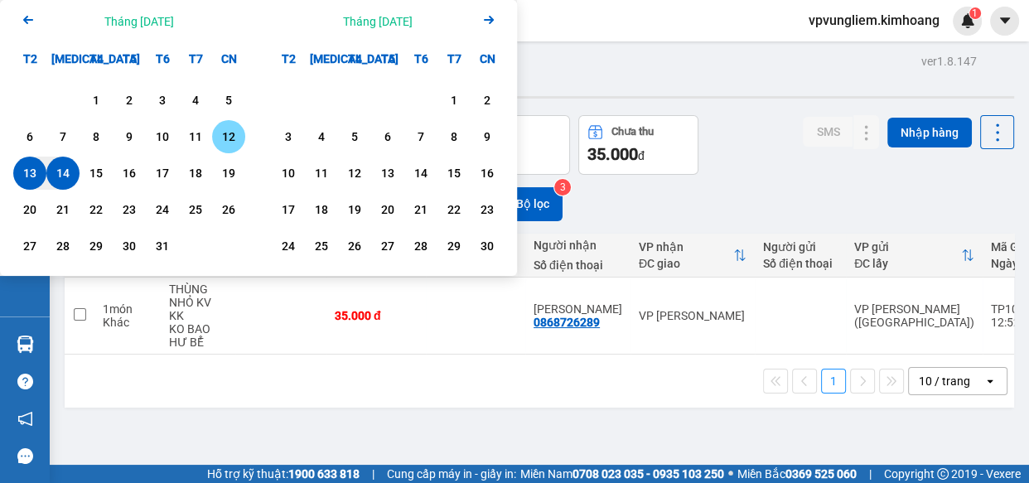
click at [220, 141] on div "12" at bounding box center [228, 137] width 23 height 20
click at [55, 168] on div "14" at bounding box center [62, 173] width 23 height 20
type input "[DATE] – [DATE]"
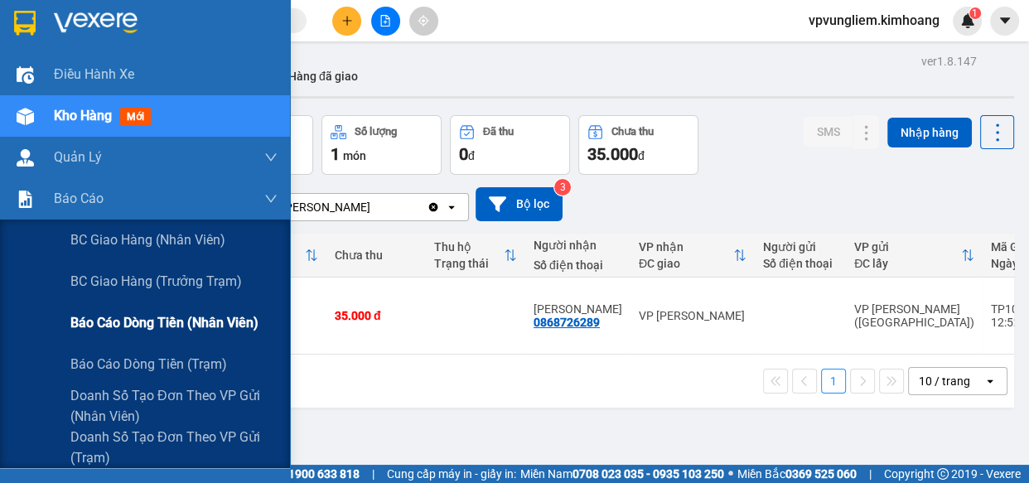
click at [141, 325] on span "Báo cáo dòng tiền (nhân viên)" at bounding box center [164, 322] width 188 height 21
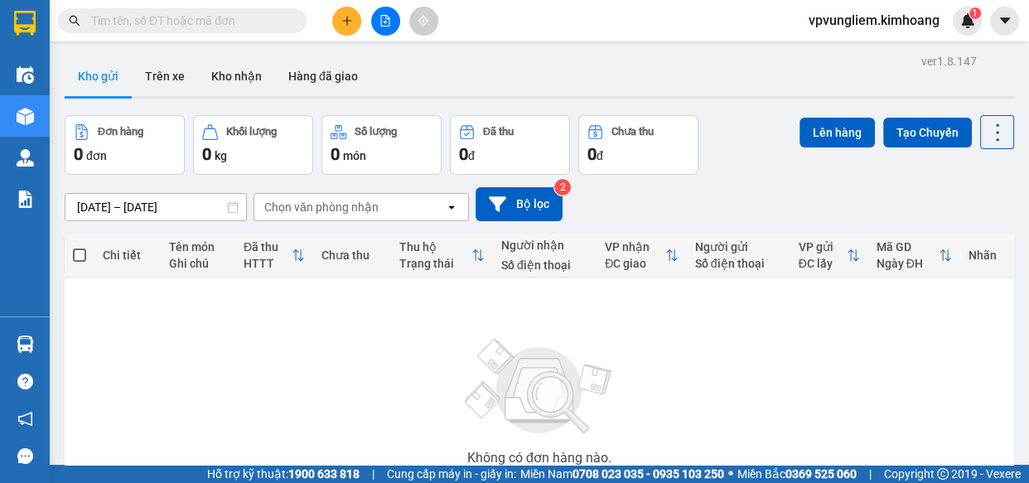
click at [192, 17] on input "text" at bounding box center [189, 21] width 196 height 18
